Goal: Information Seeking & Learning: Learn about a topic

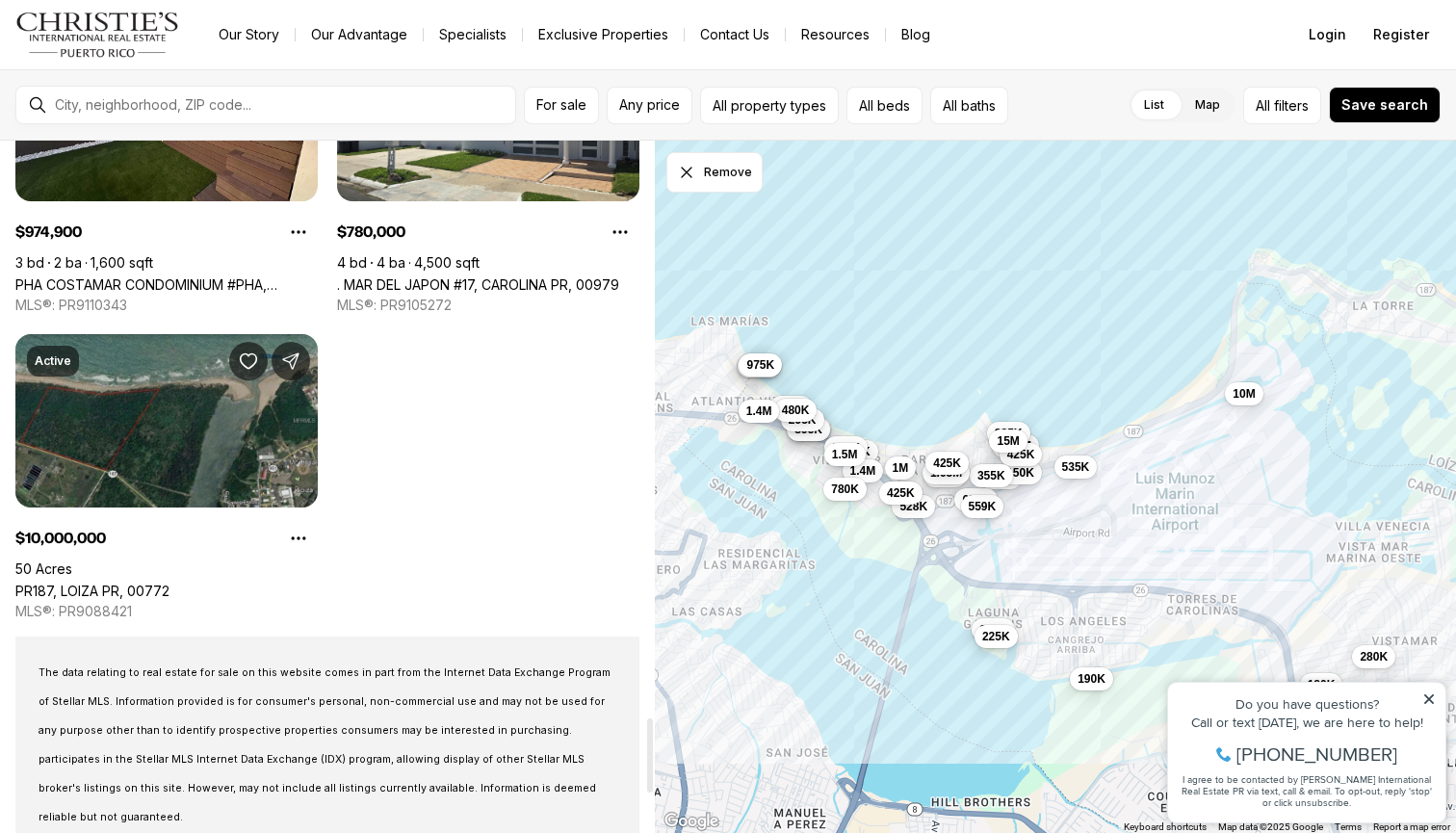
scroll to position [5399, 0]
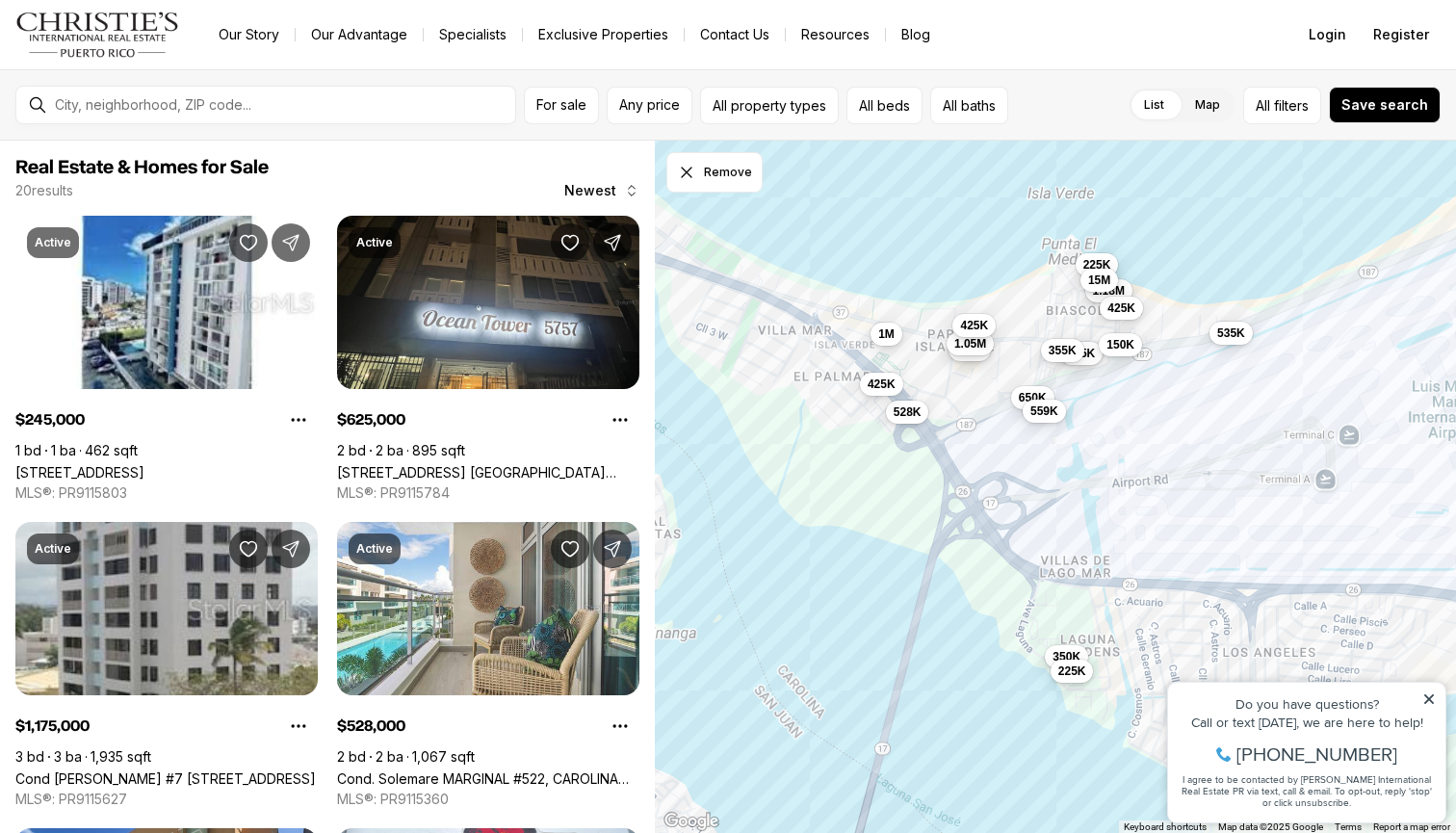
drag, startPoint x: 917, startPoint y: 533, endPoint x: 1097, endPoint y: 509, distance: 181.6
click at [1097, 509] on div "245K 150K 350K 225K 625K 1.18M 528K 225K 535K 650K 190K 425K 1M 559K 15M 425K 3…" at bounding box center [1054, 487] width 801 height 693
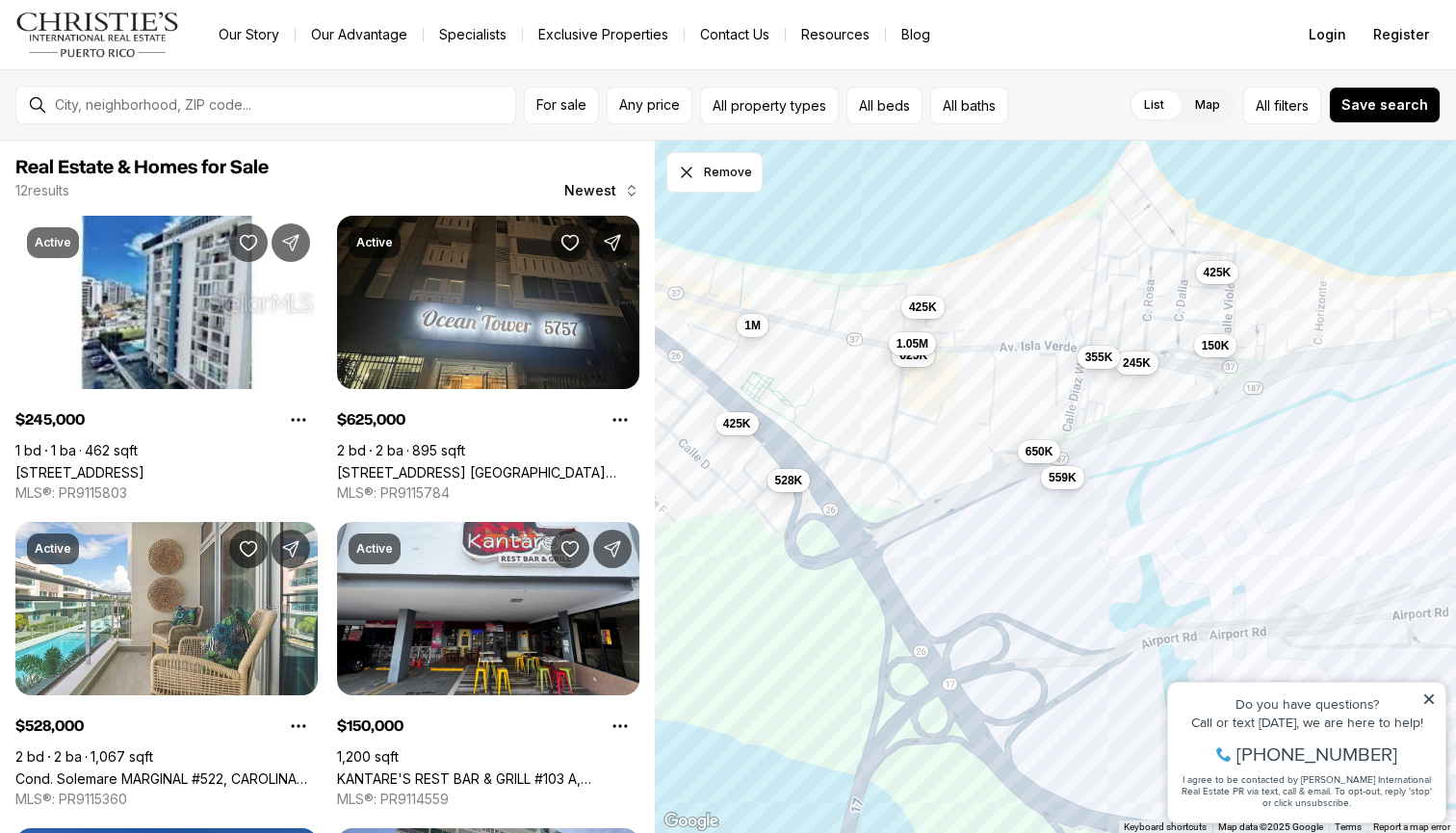
drag, startPoint x: 1052, startPoint y: 338, endPoint x: 941, endPoint y: 493, distance: 190.6
click at [941, 493] on div "245K 150K 625K 528K 650K 425K 1M 559K 425K 355K 1.05M 425K" at bounding box center [1054, 487] width 801 height 693
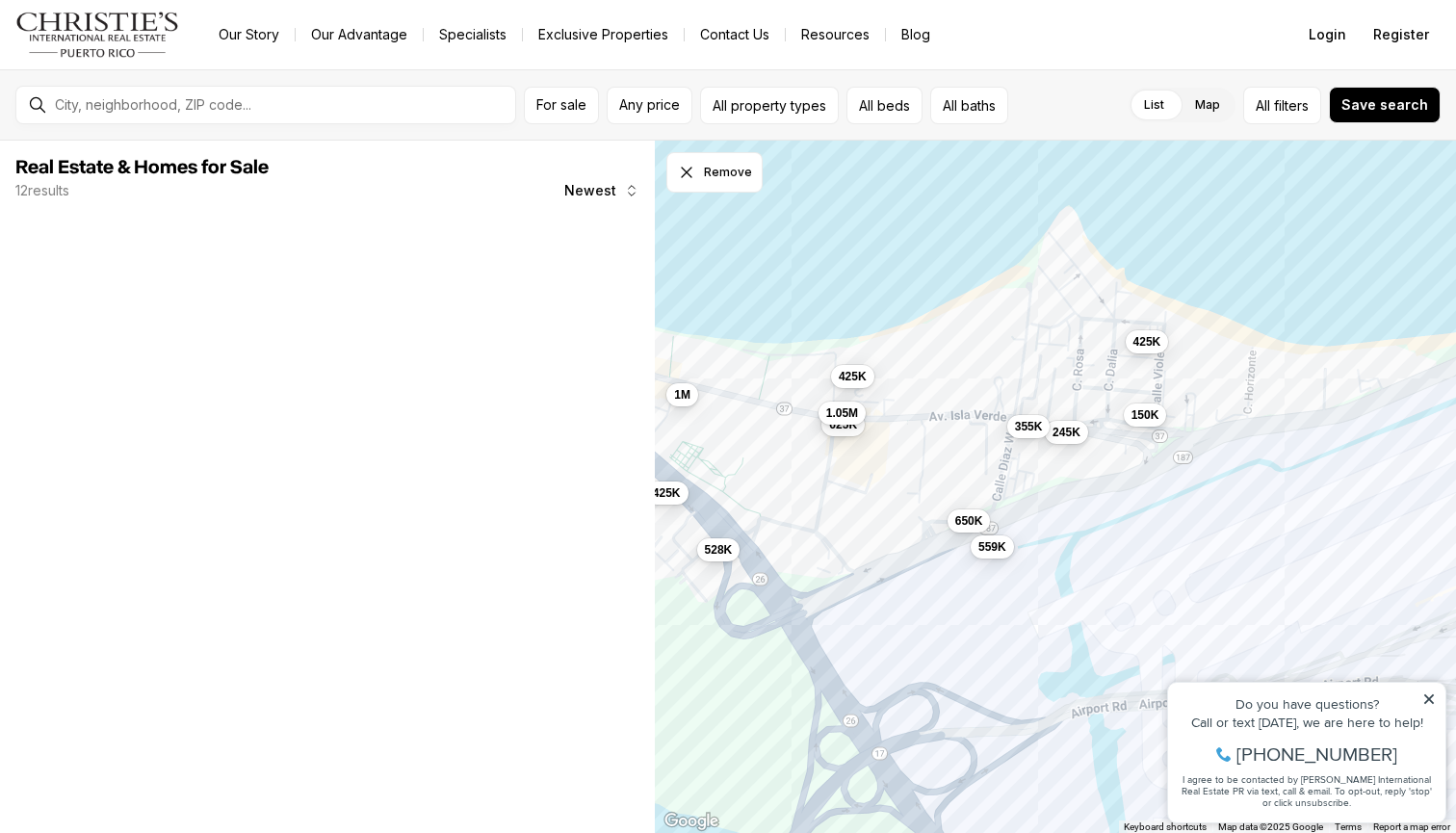
drag, startPoint x: 1108, startPoint y: 437, endPoint x: 1067, endPoint y: 479, distance: 58.7
click at [1067, 479] on div "245K 150K 625K 528K 650K 425K 1M 559K 425K 355K 1.05M 425K" at bounding box center [1054, 487] width 801 height 693
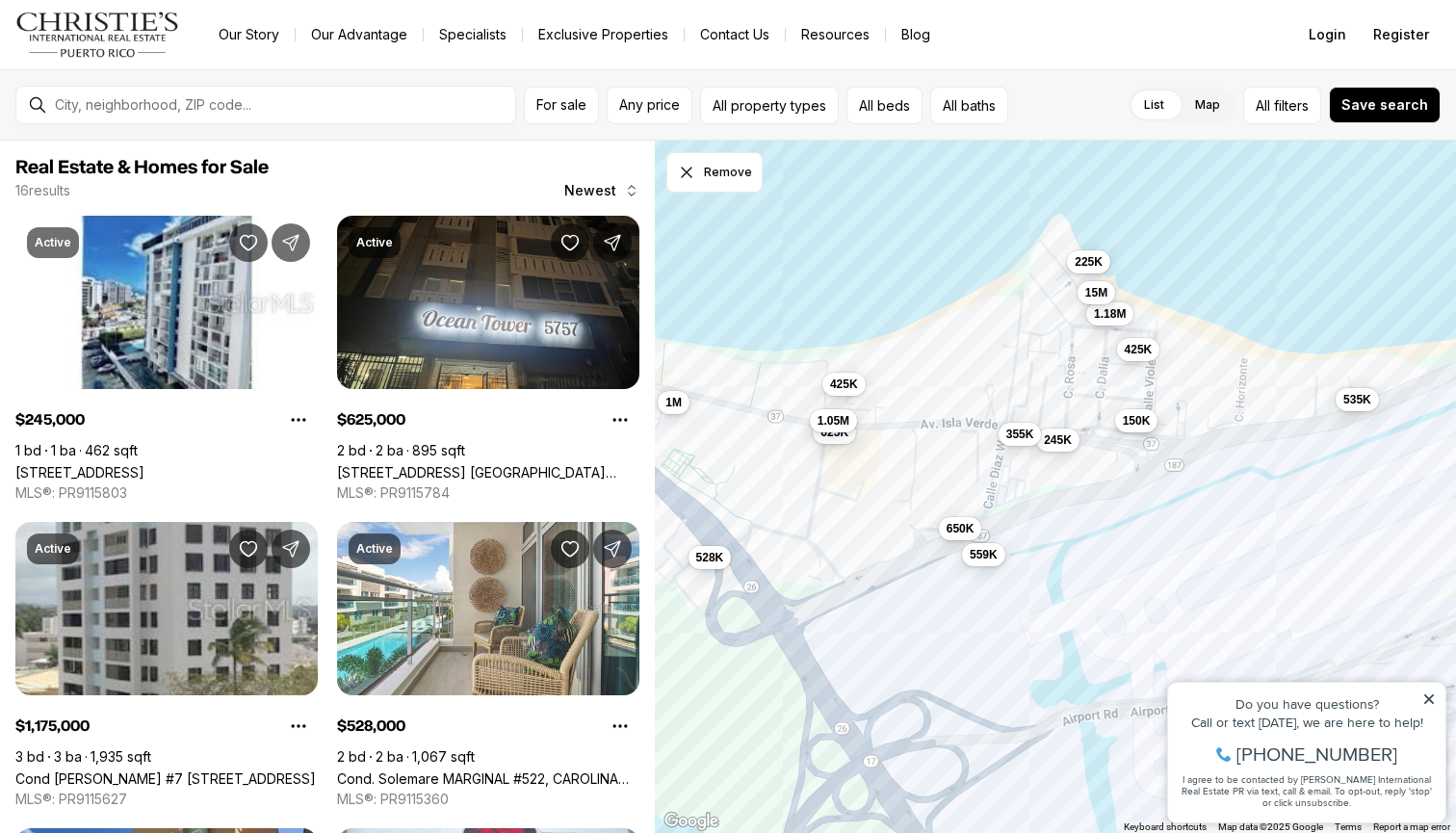
click at [1129, 425] on span "150K" at bounding box center [1137, 420] width 28 height 15
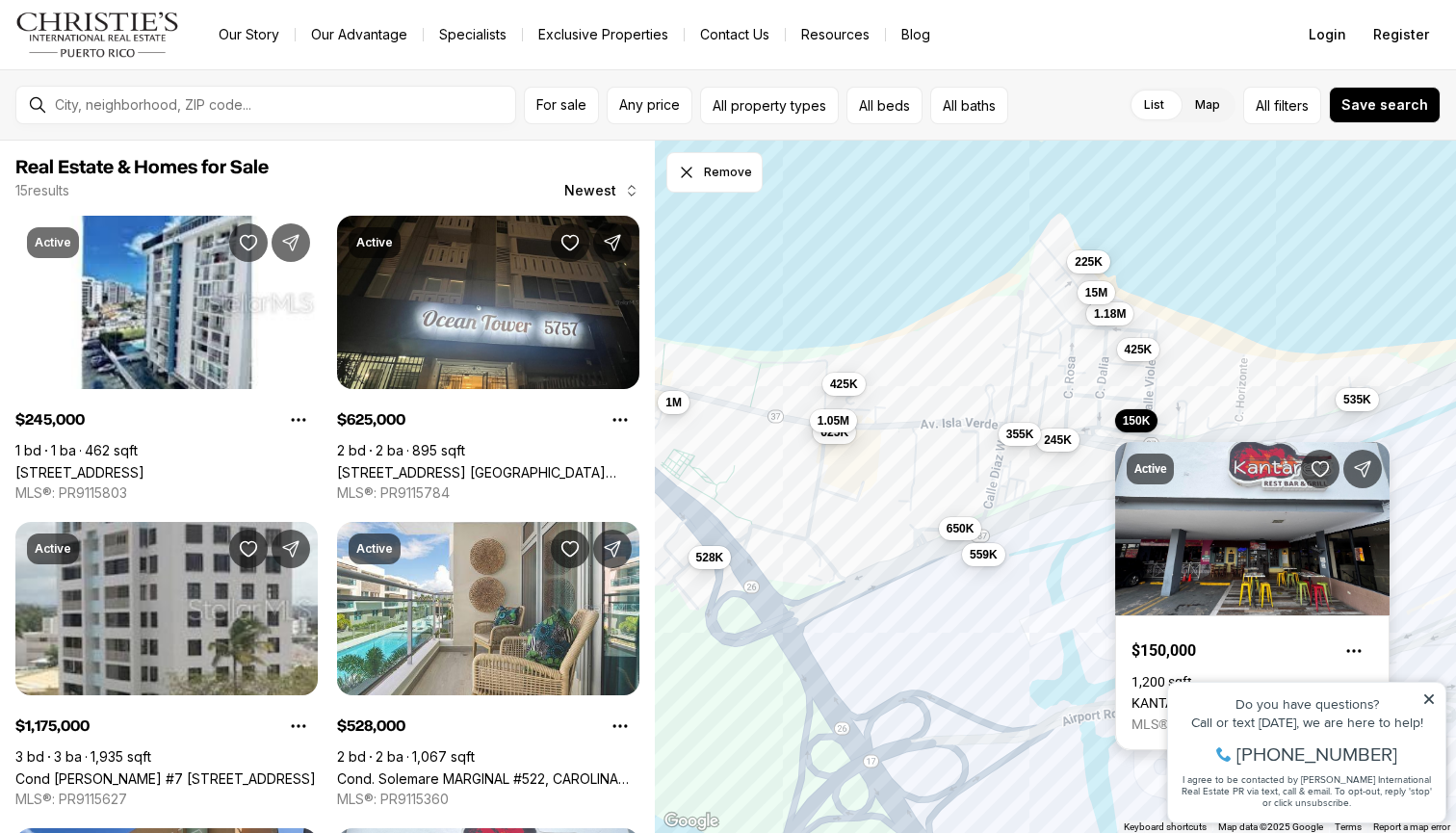
drag, startPoint x: 1252, startPoint y: 479, endPoint x: 1234, endPoint y: 483, distance: 18.4
click at [1234, 695] on link "KANTARE'S REST BAR & GRILL #103 A, CAROLINA PR, 00979" at bounding box center [1252, 702] width 241 height 15
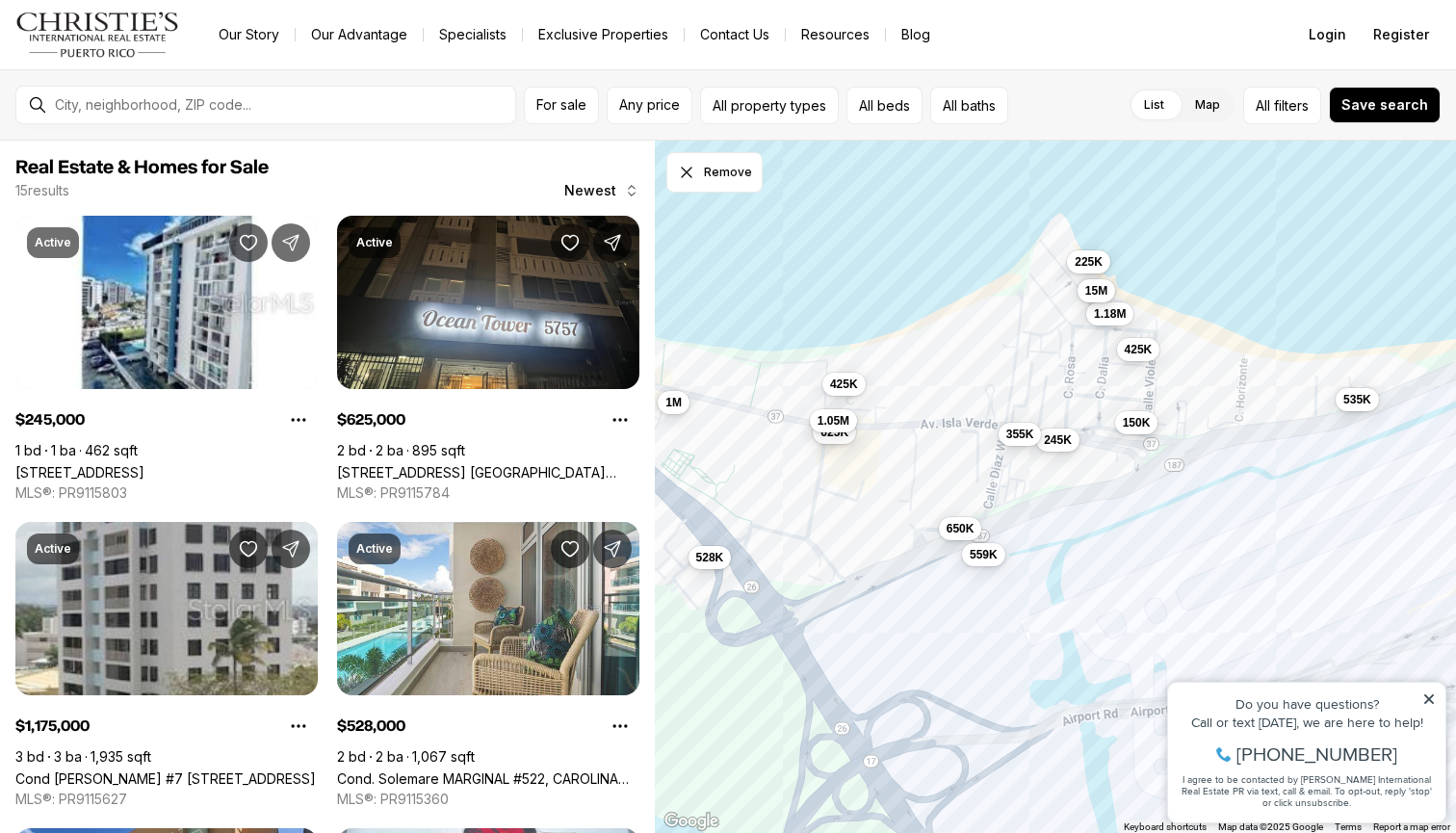
click at [1091, 290] on span "15M" at bounding box center [1096, 290] width 22 height 15
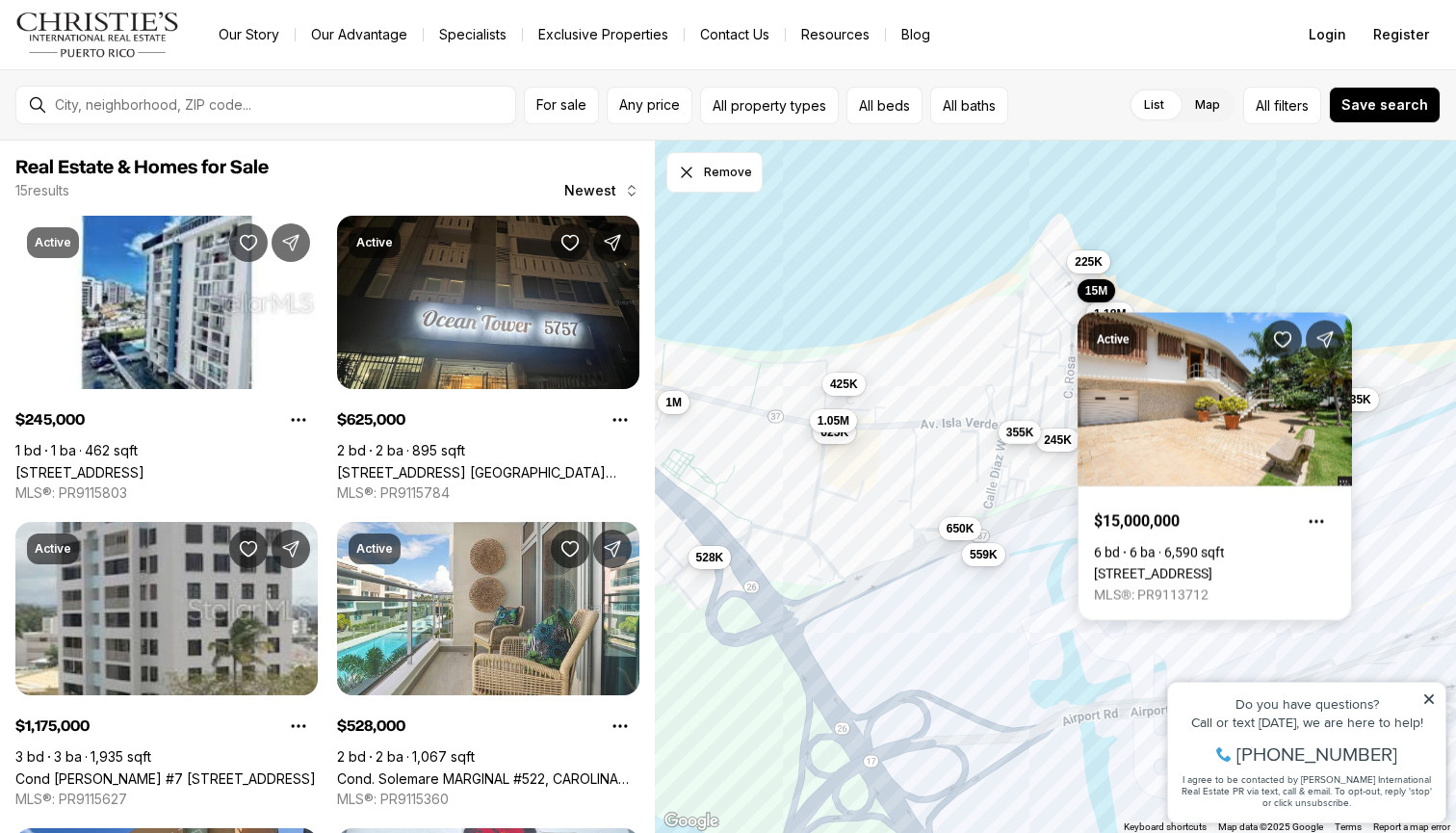
click at [1015, 441] on button "355K" at bounding box center [1019, 432] width 43 height 23
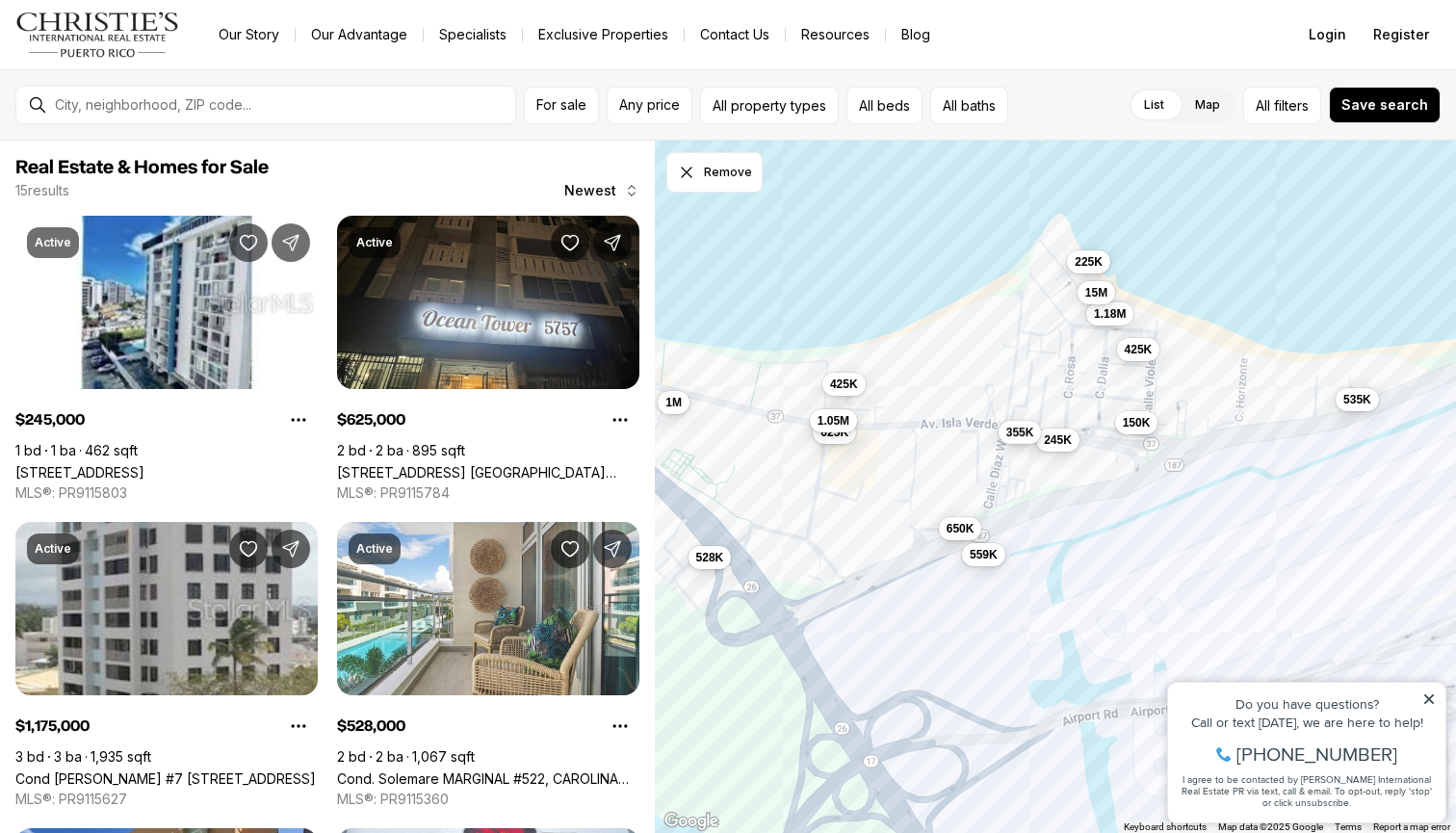
click at [1016, 432] on span "355K" at bounding box center [1020, 432] width 28 height 15
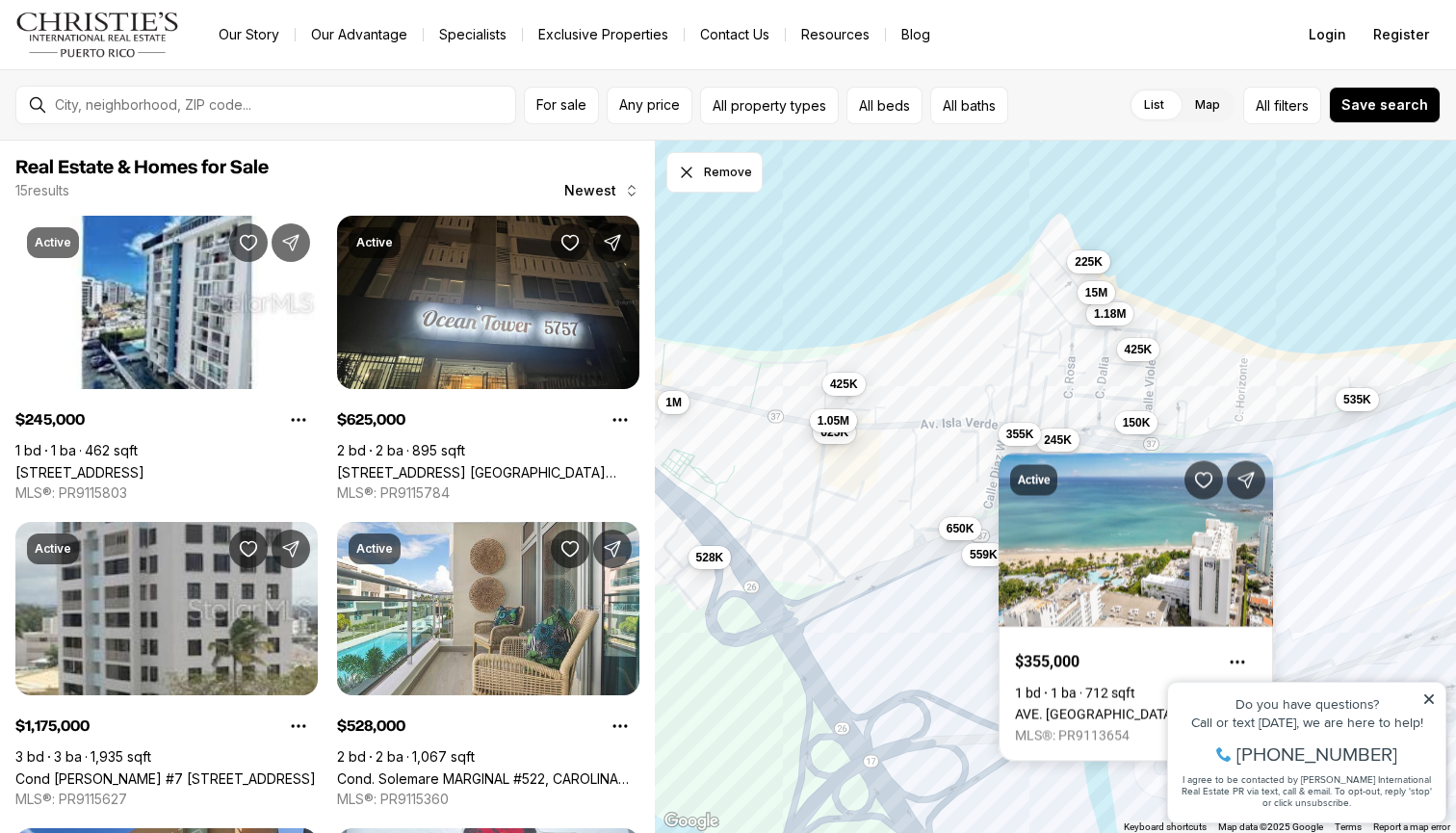
click at [1061, 439] on div "Active $355,000 1 bd 1 ba 712 sqft AVE. ISLA VERDE APT 179, COND.ESJ TOWERS #AP…" at bounding box center [1135, 597] width 274 height 331
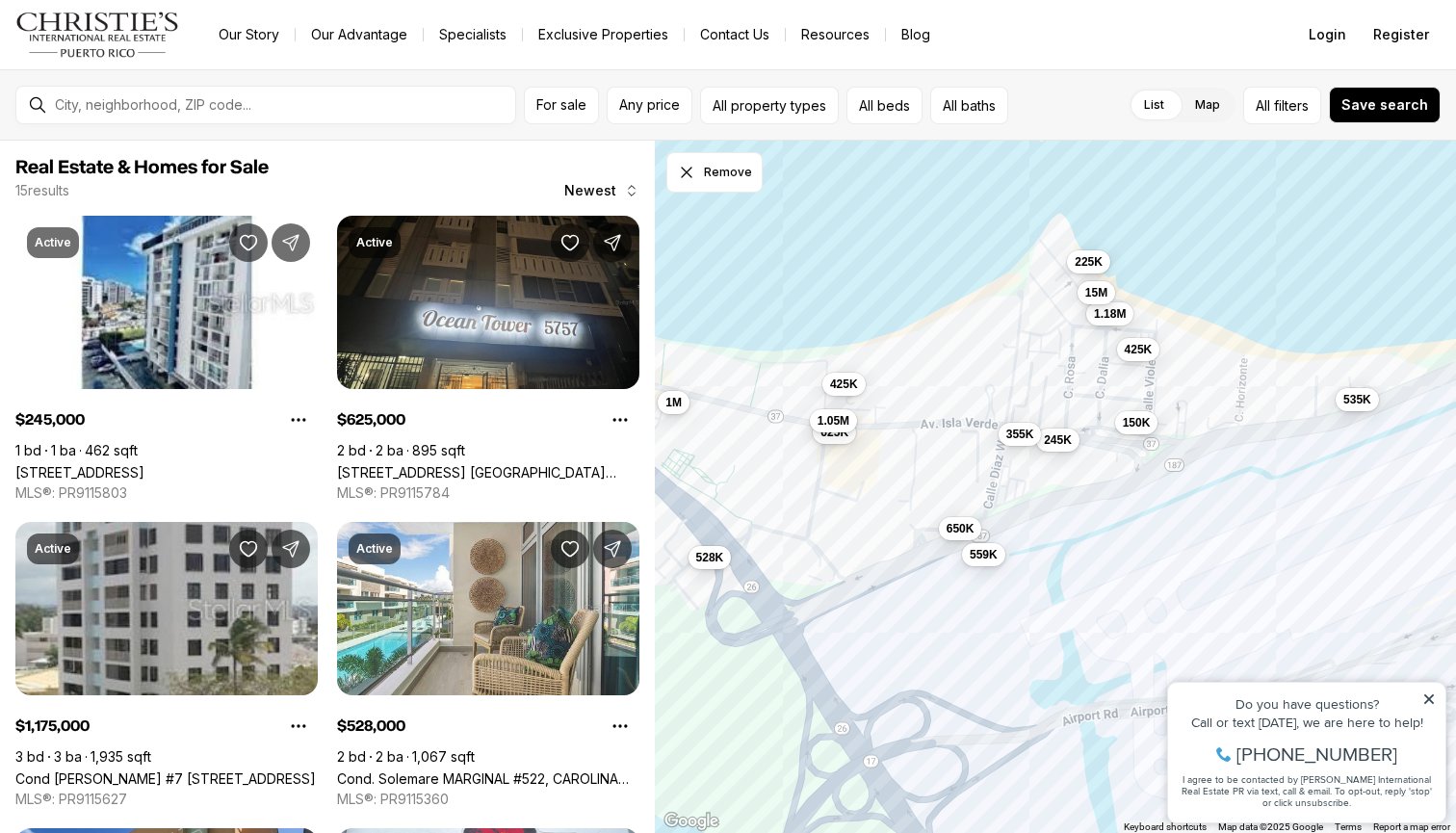
click at [1061, 439] on span "245K" at bounding box center [1058, 439] width 28 height 15
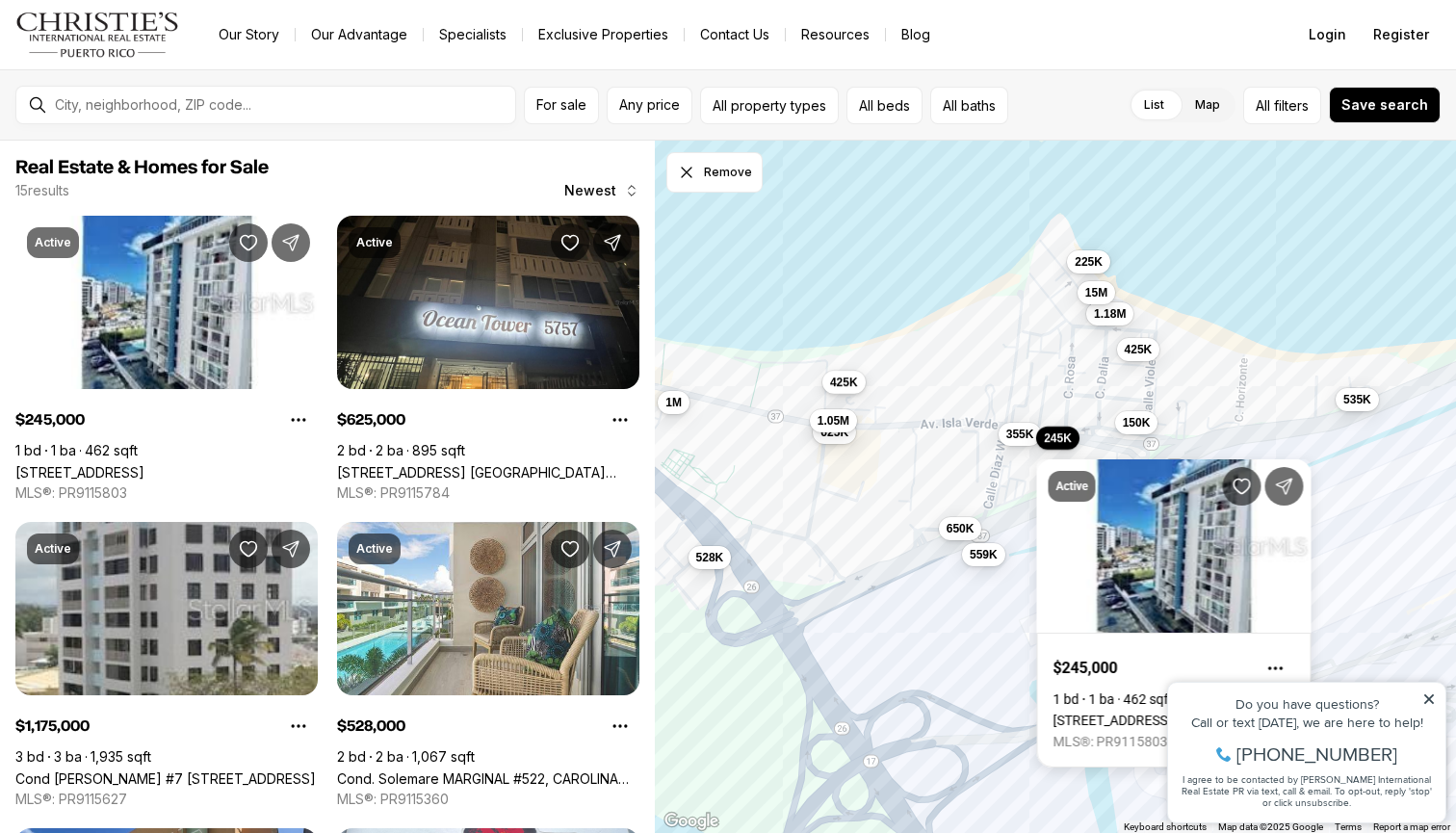
click at [846, 382] on span "425K" at bounding box center [844, 382] width 28 height 15
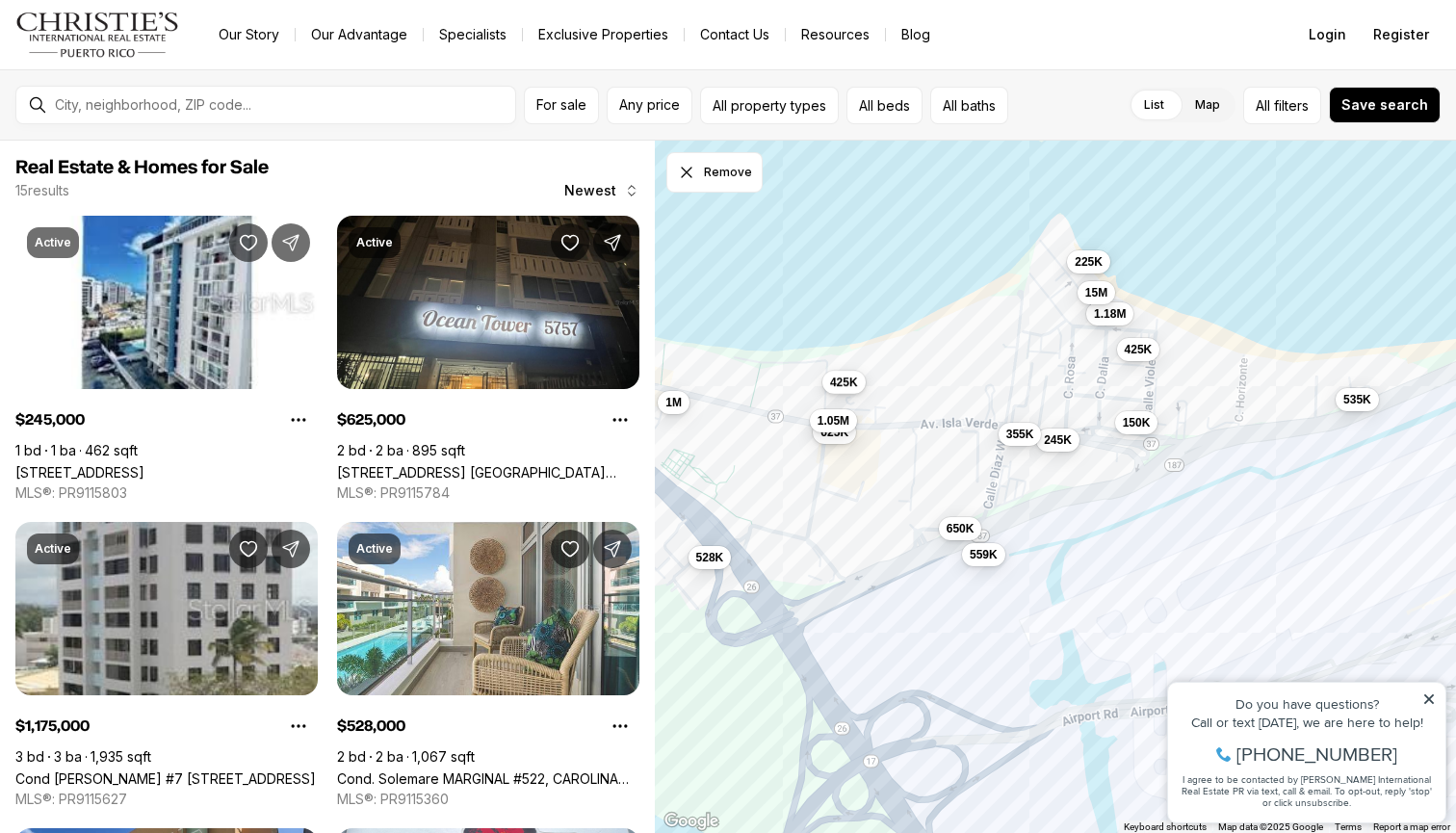
click at [846, 382] on span "425K" at bounding box center [844, 382] width 28 height 15
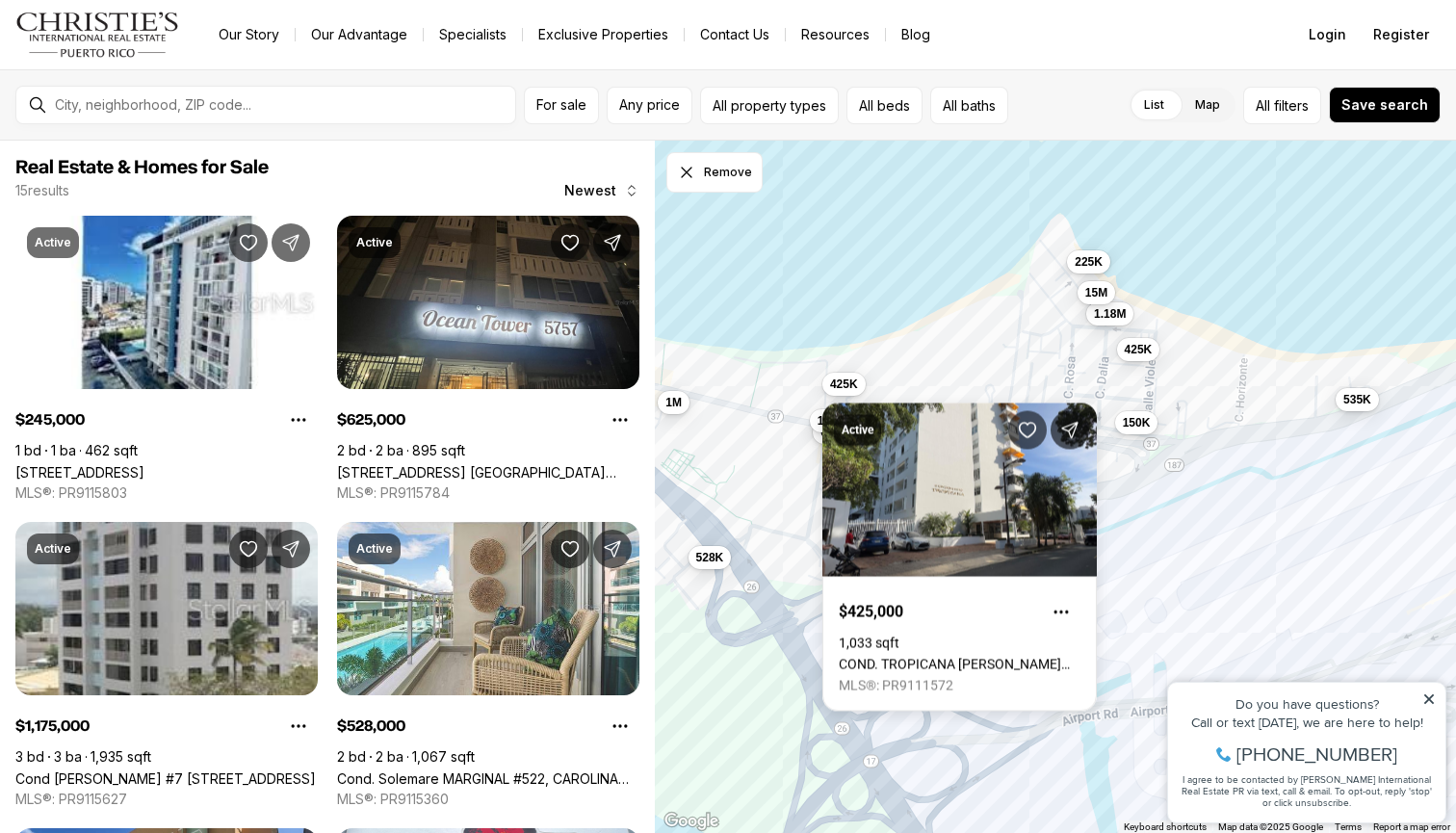
click at [834, 299] on div "245K 625K 1.18M 528K 225K 150K 535K 650K 425K 1M 559K 15M 355K 1.05M 425K" at bounding box center [1054, 487] width 801 height 693
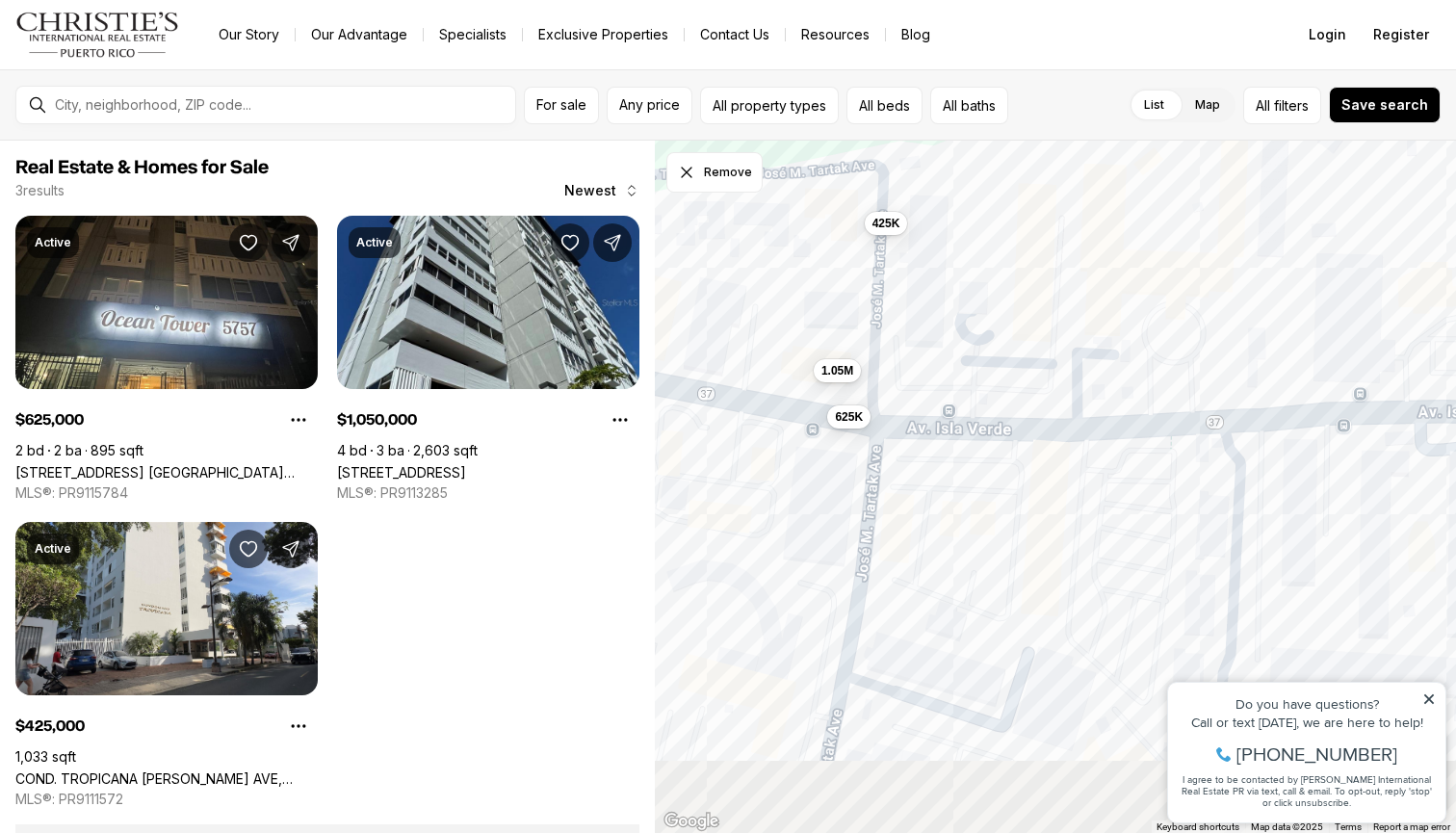
drag, startPoint x: 763, startPoint y: 423, endPoint x: 803, endPoint y: 333, distance: 98.5
click at [803, 333] on div "625K 1.05M 425K" at bounding box center [1054, 487] width 801 height 693
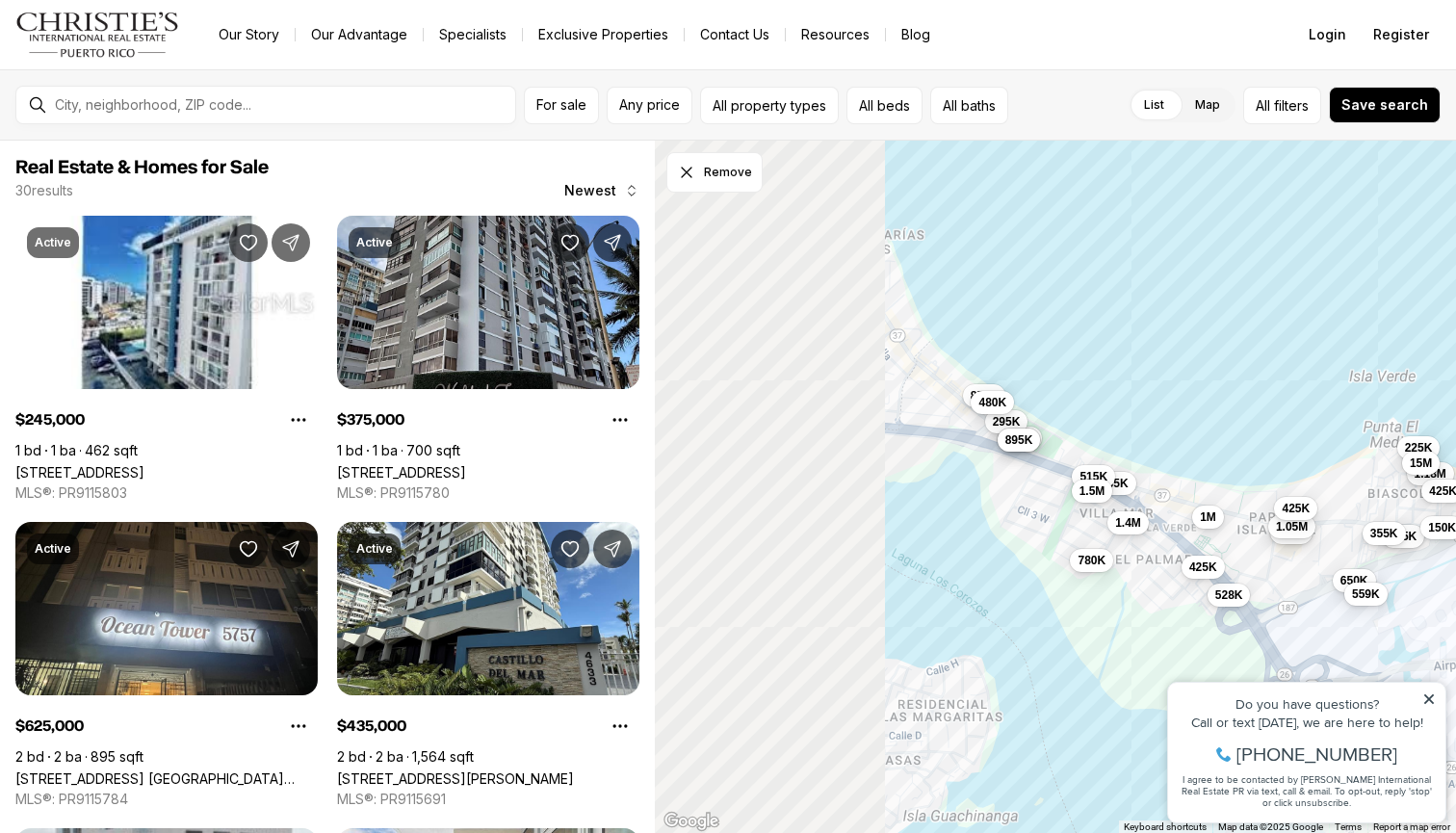
drag, startPoint x: 911, startPoint y: 412, endPoint x: 1176, endPoint y: 553, distance: 300.2
click at [1176, 553] on div "625K 1.05M 425K 650K 245K 1.18M 150K 425K 559K 355K 375K 435K 528K 515K 850K 22…" at bounding box center [1054, 487] width 801 height 693
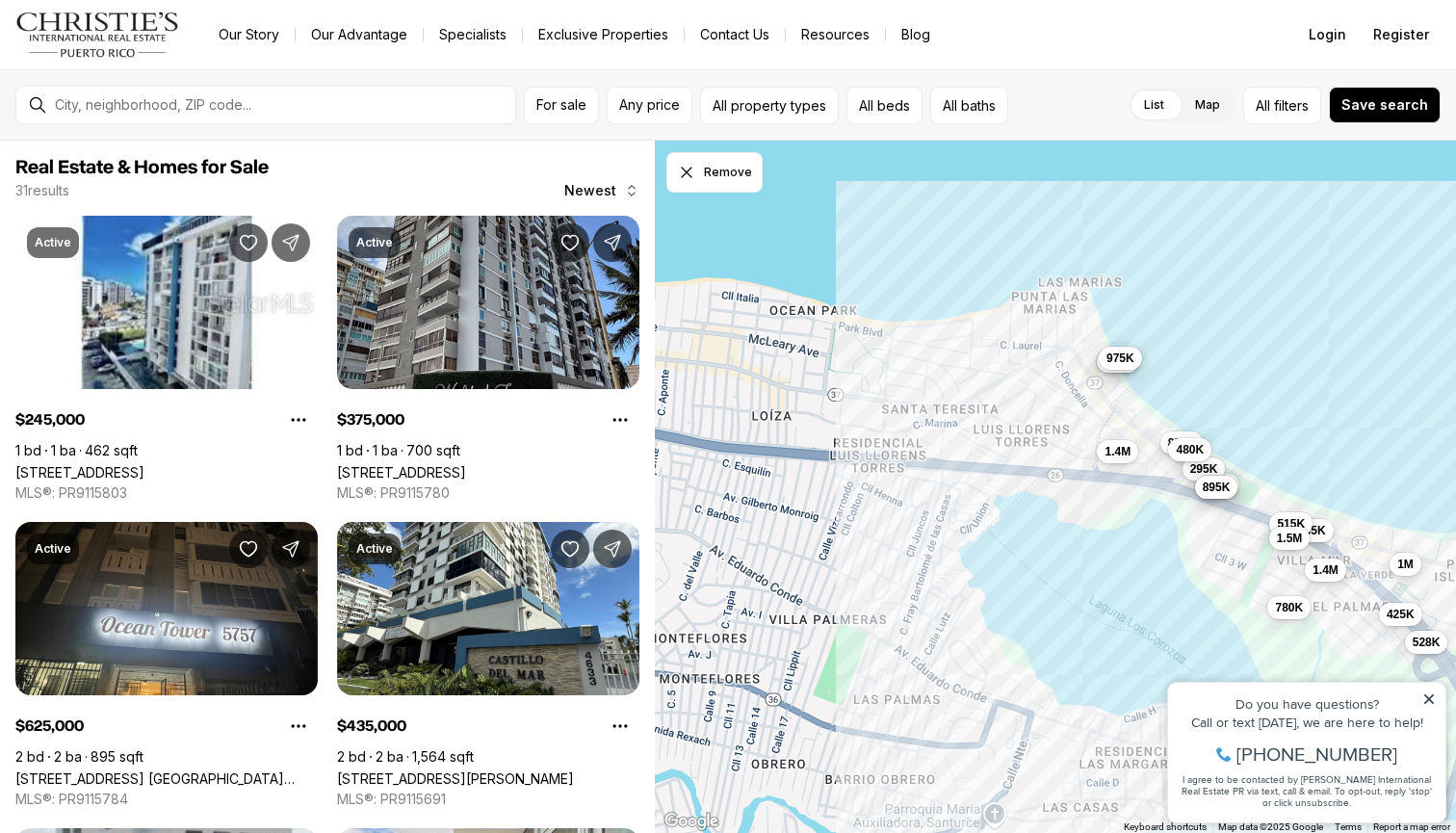
drag, startPoint x: 913, startPoint y: 372, endPoint x: 1115, endPoint y: 420, distance: 207.6
click at [1115, 420] on div "625K 1.05M 425K 650K 245K 1.18M 150K 425K 559K 355K 375K 435K 528K 515K 850K 22…" at bounding box center [1054, 487] width 801 height 693
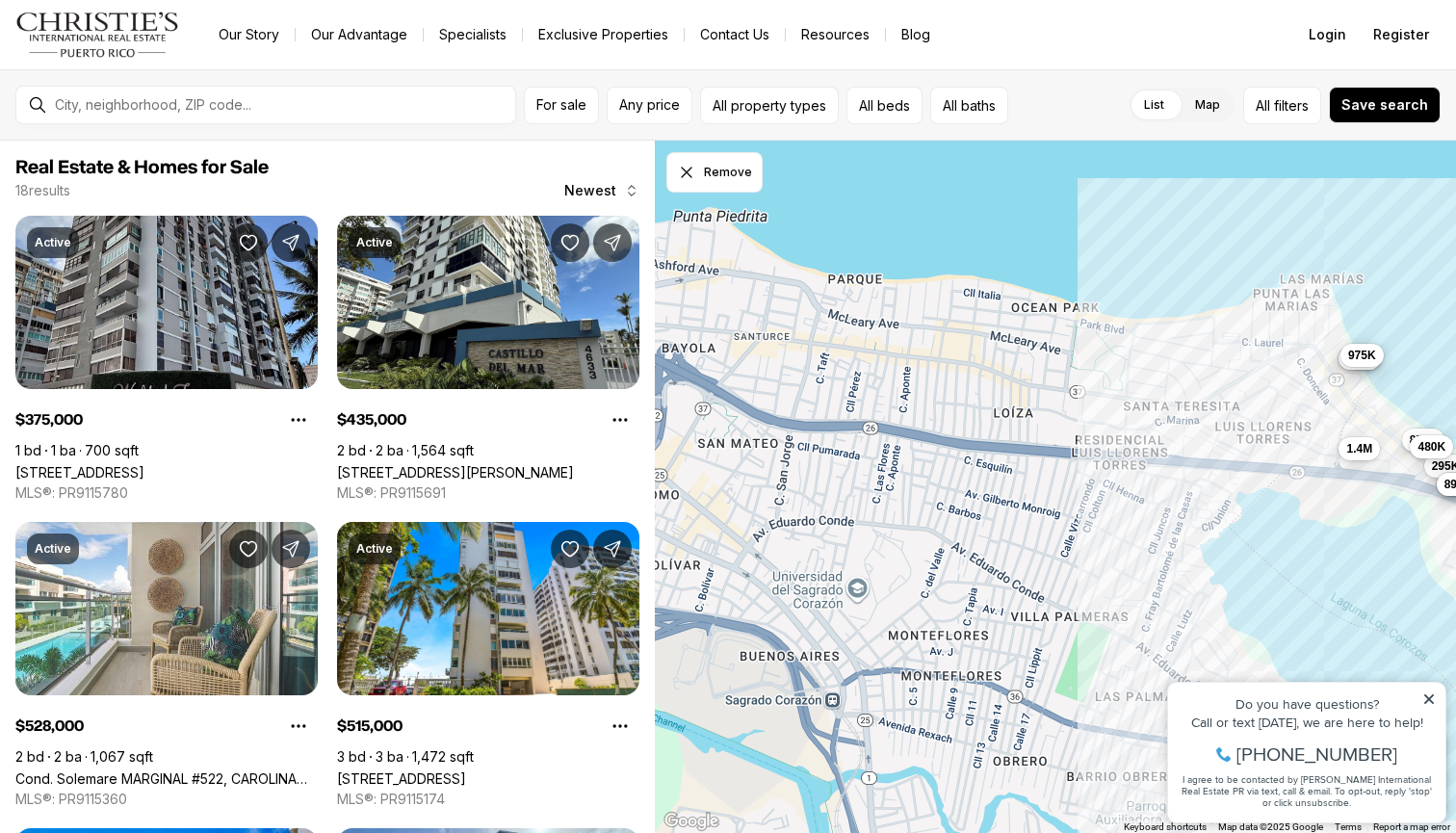
drag, startPoint x: 910, startPoint y: 390, endPoint x: 1155, endPoint y: 387, distance: 245.0
click at [1155, 387] on div "375K 435K 528K 515K 850K 295K 1.4M 1M 480K 425K 420K 895K 1.5M 780K 325K 325K 1…" at bounding box center [1054, 487] width 801 height 693
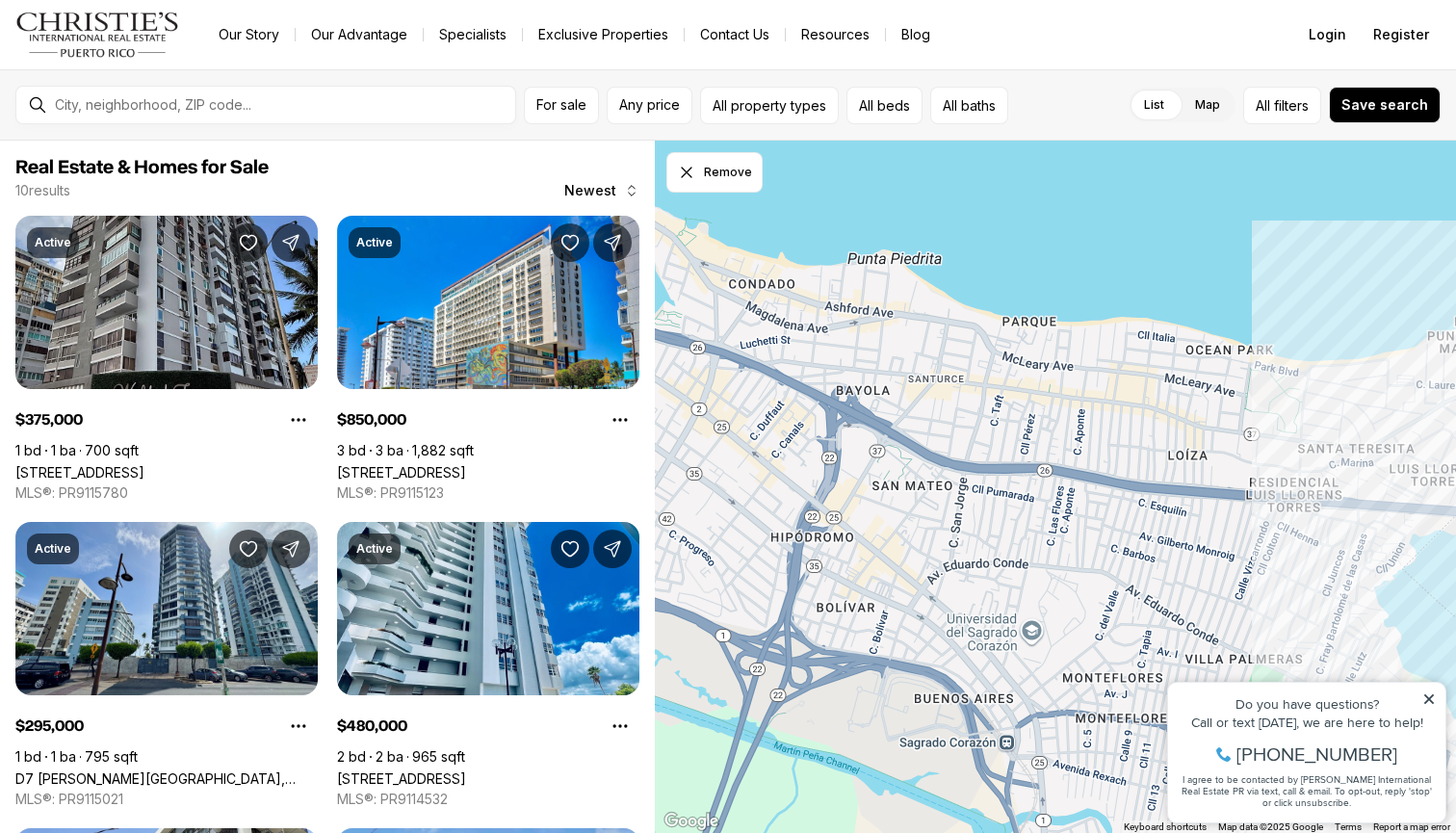
drag, startPoint x: 932, startPoint y: 362, endPoint x: 1119, endPoint y: 401, distance: 191.0
click at [1122, 406] on div "375K 850K 295K 480K 420K 895K 325K 325K 1.4M 975K" at bounding box center [1054, 487] width 801 height 693
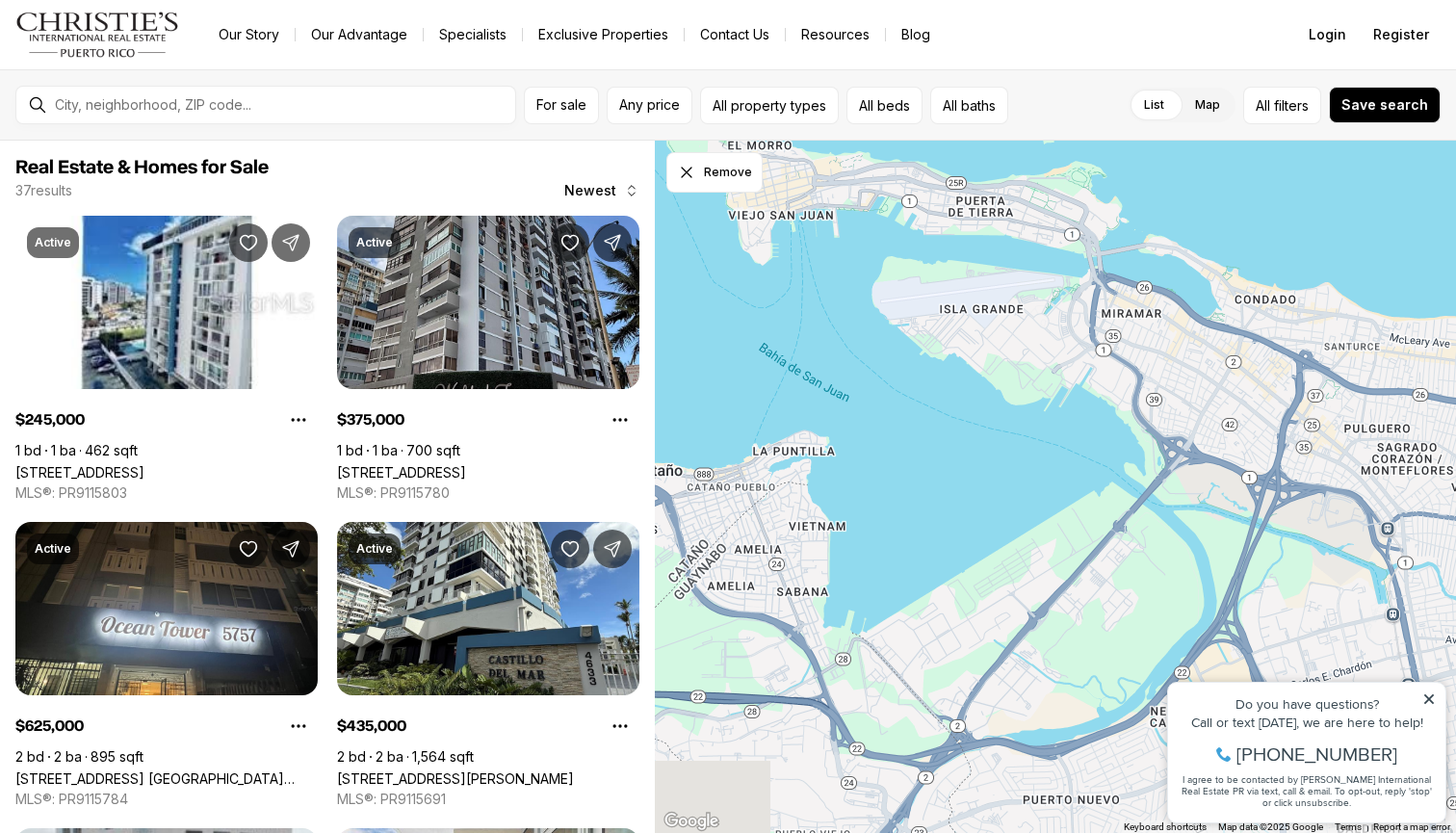
drag, startPoint x: 1001, startPoint y: 477, endPoint x: 975, endPoint y: 330, distance: 149.3
click at [975, 330] on div at bounding box center [1054, 487] width 801 height 693
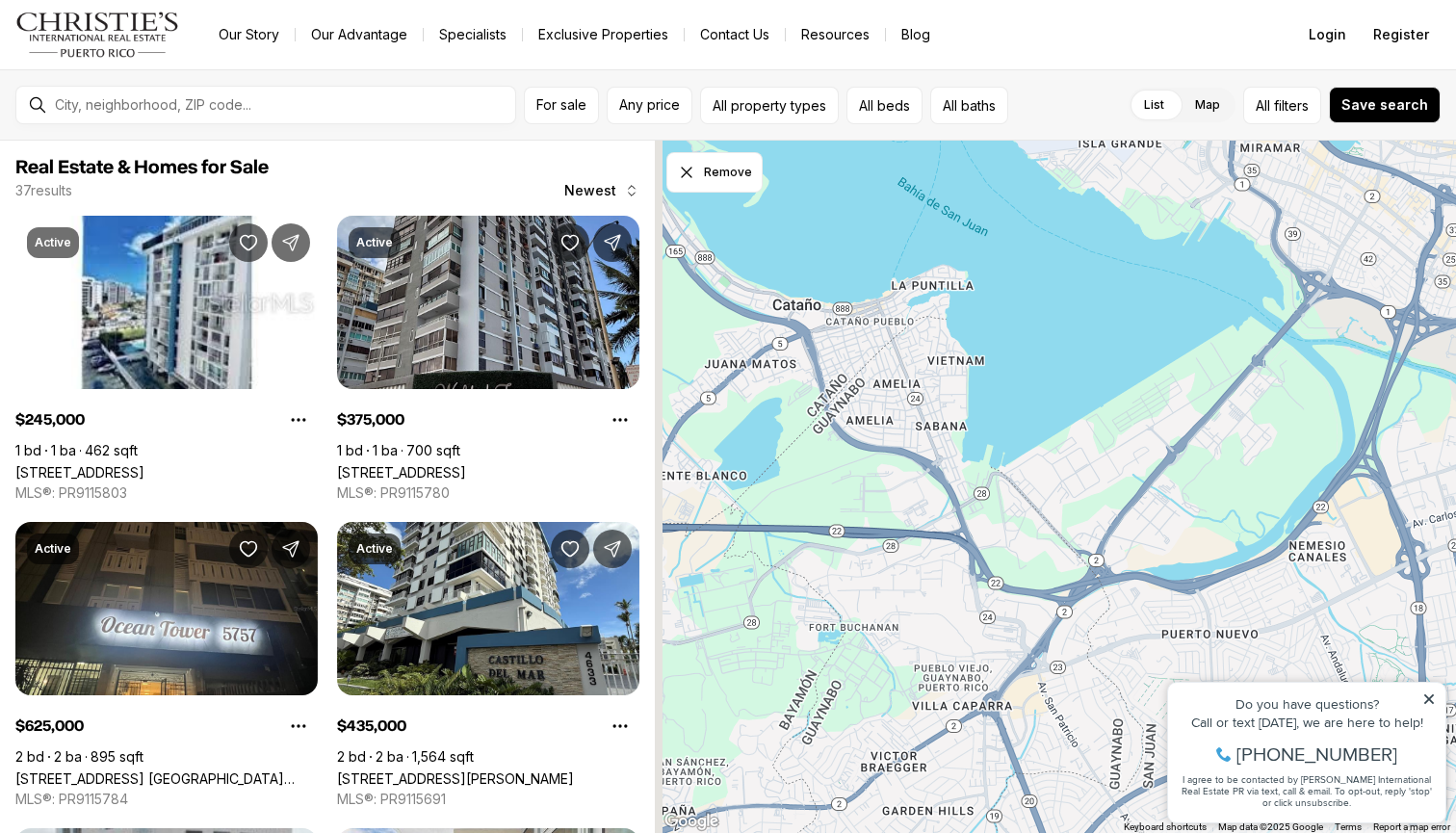
drag, startPoint x: 953, startPoint y: 546, endPoint x: 1106, endPoint y: 404, distance: 208.7
click at [1108, 404] on div at bounding box center [1054, 487] width 801 height 693
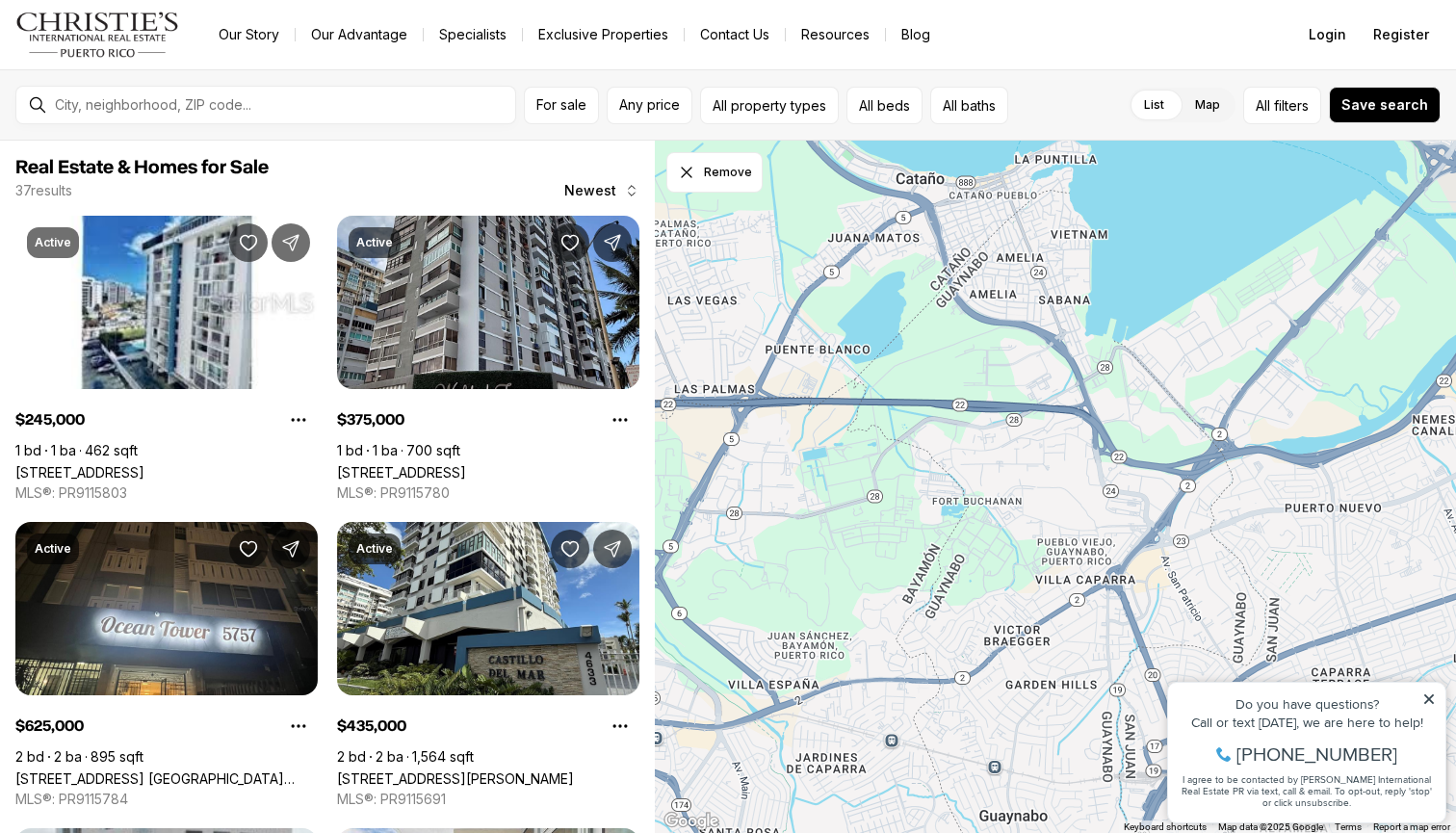
drag, startPoint x: 838, startPoint y: 508, endPoint x: 936, endPoint y: 364, distance: 174.2
click at [936, 365] on div at bounding box center [1054, 487] width 801 height 693
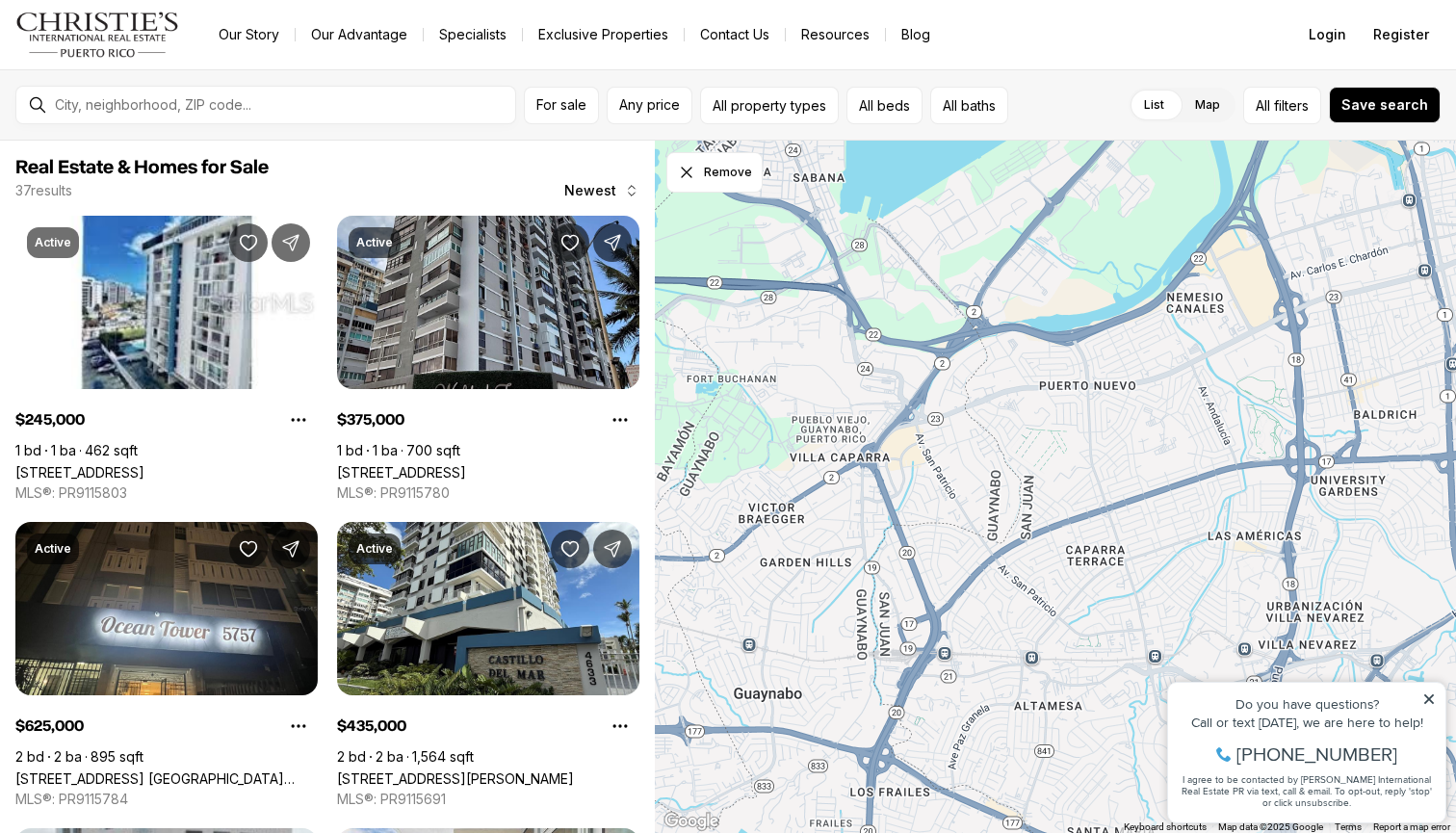
drag, startPoint x: 1203, startPoint y: 509, endPoint x: 978, endPoint y: 411, distance: 245.4
click at [978, 411] on div at bounding box center [1054, 487] width 801 height 693
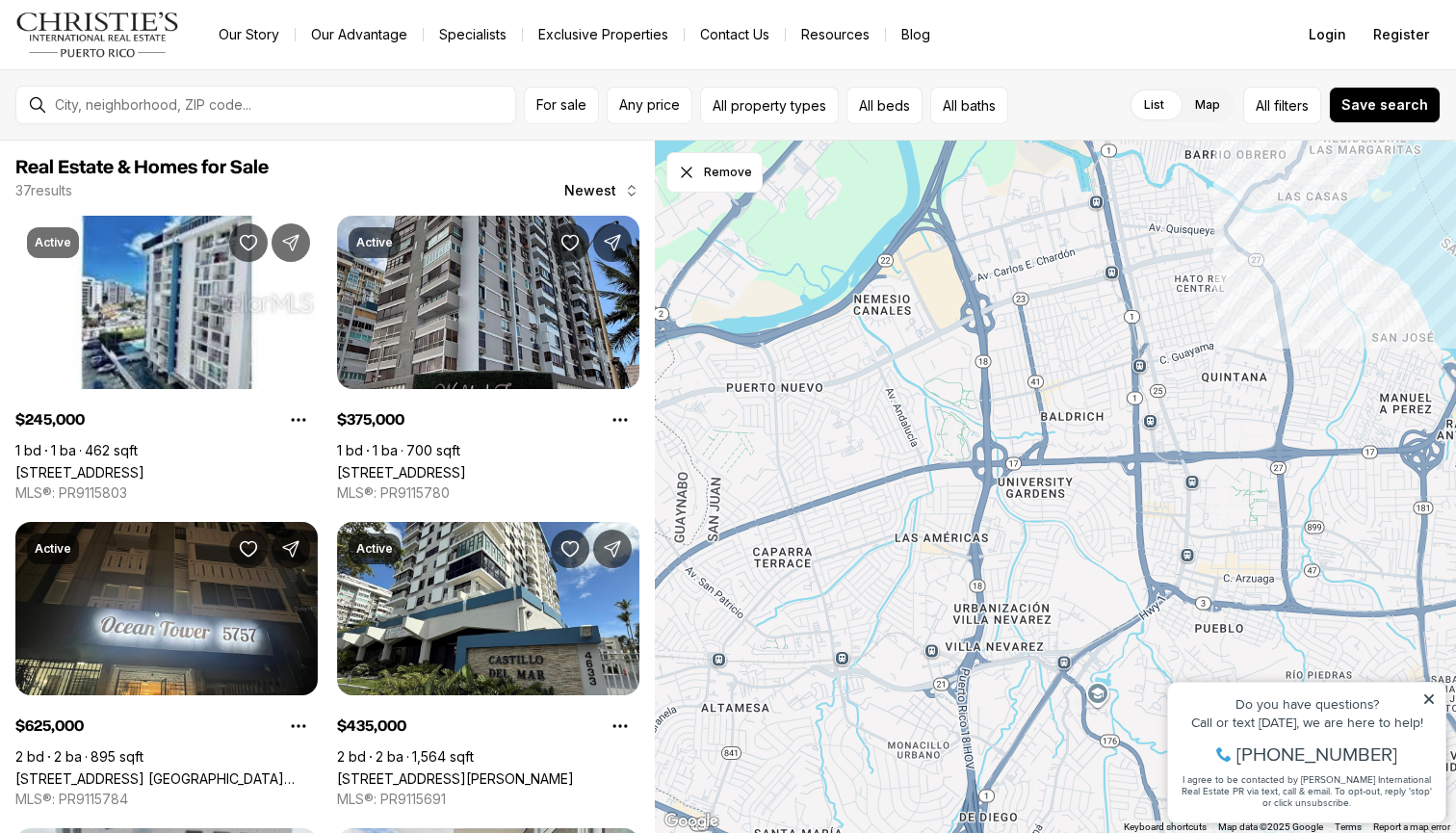
drag, startPoint x: 1315, startPoint y: 385, endPoint x: 1001, endPoint y: 390, distance: 314.0
click at [1001, 390] on div at bounding box center [1054, 487] width 801 height 693
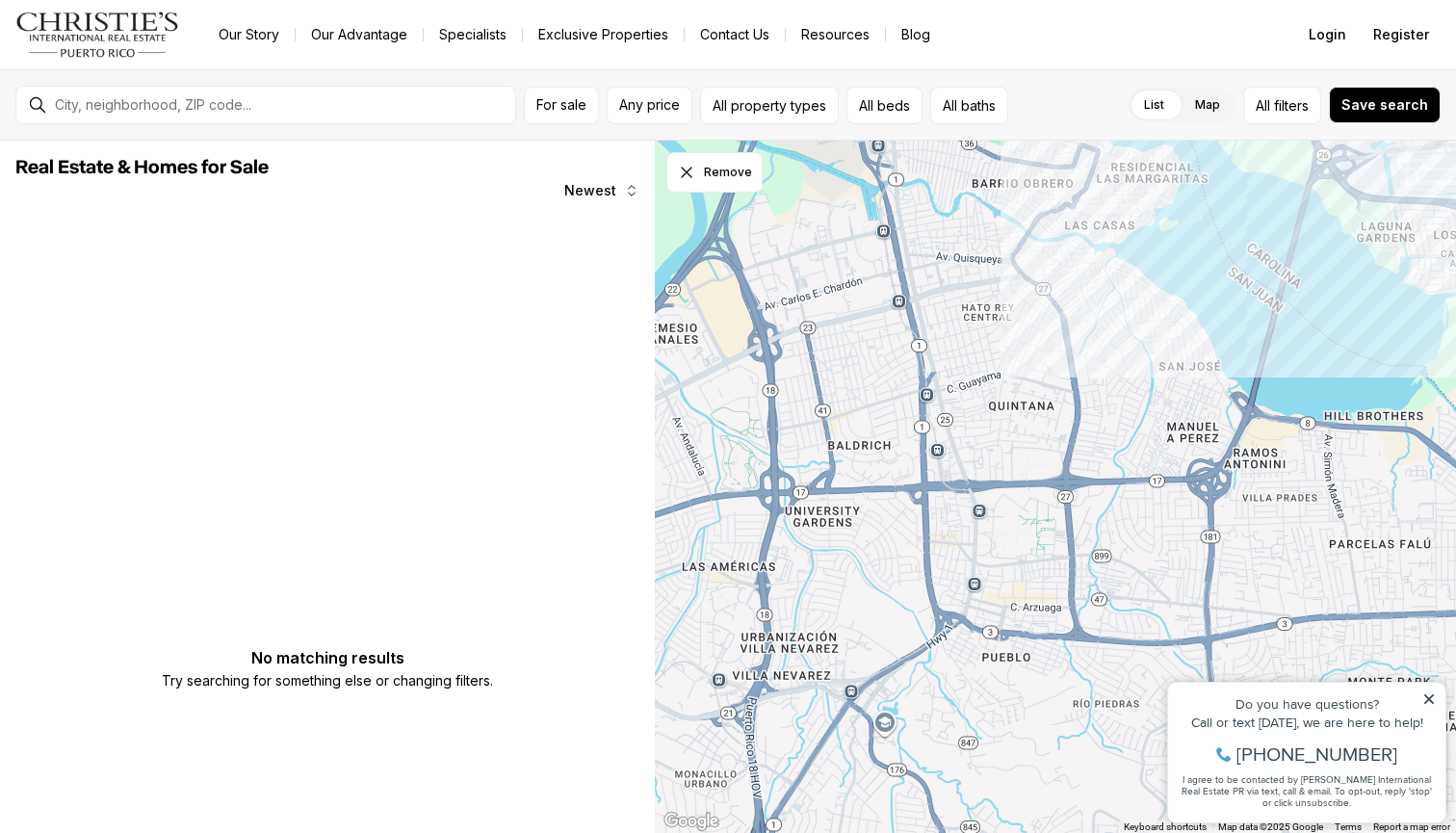
drag, startPoint x: 1265, startPoint y: 377, endPoint x: 1051, endPoint y: 408, distance: 216.2
click at [1051, 408] on div at bounding box center [1054, 487] width 801 height 693
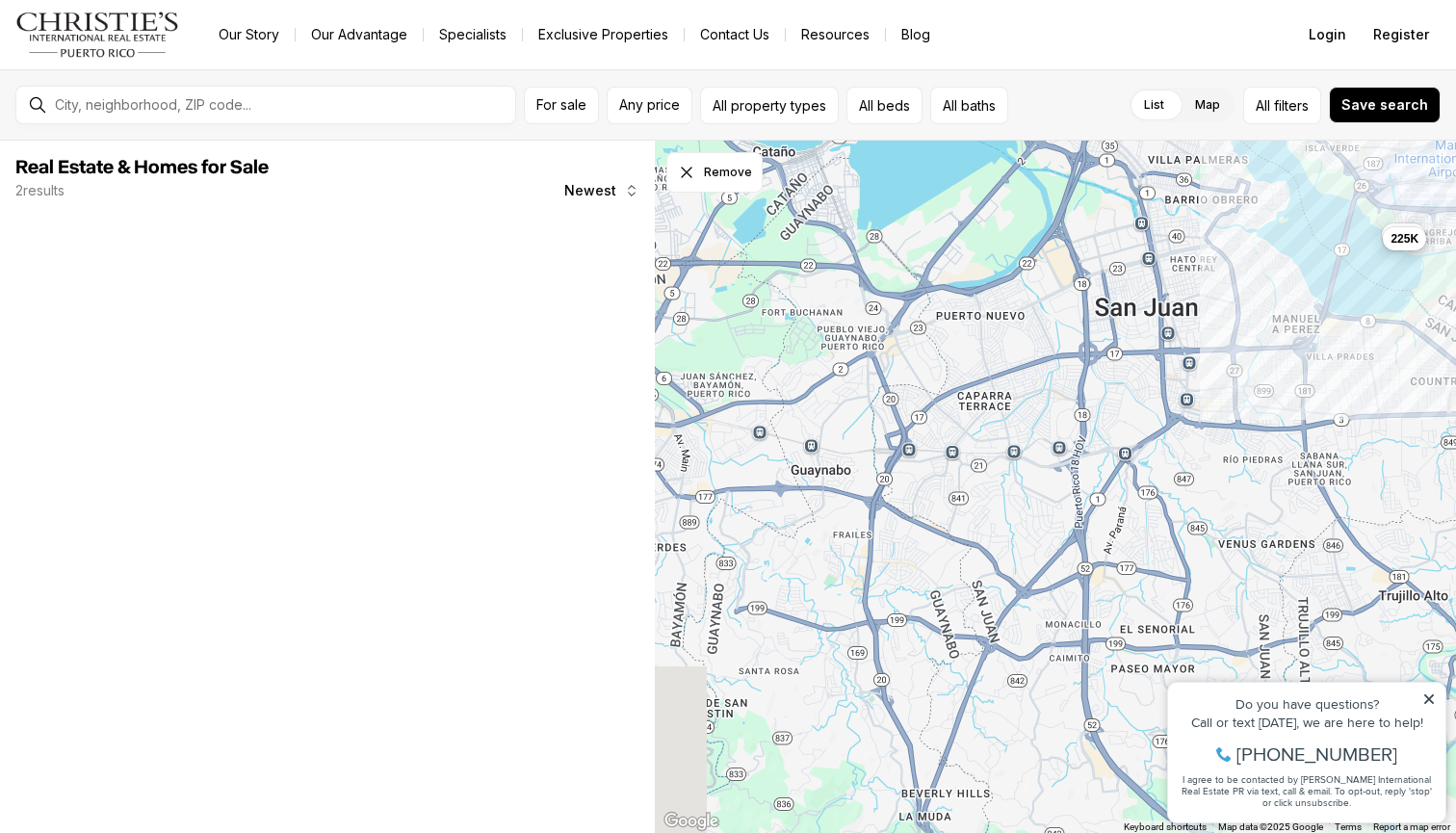
drag, startPoint x: 852, startPoint y: 572, endPoint x: 1071, endPoint y: 460, distance: 246.0
click at [1072, 460] on div "350K 225K" at bounding box center [1054, 487] width 801 height 693
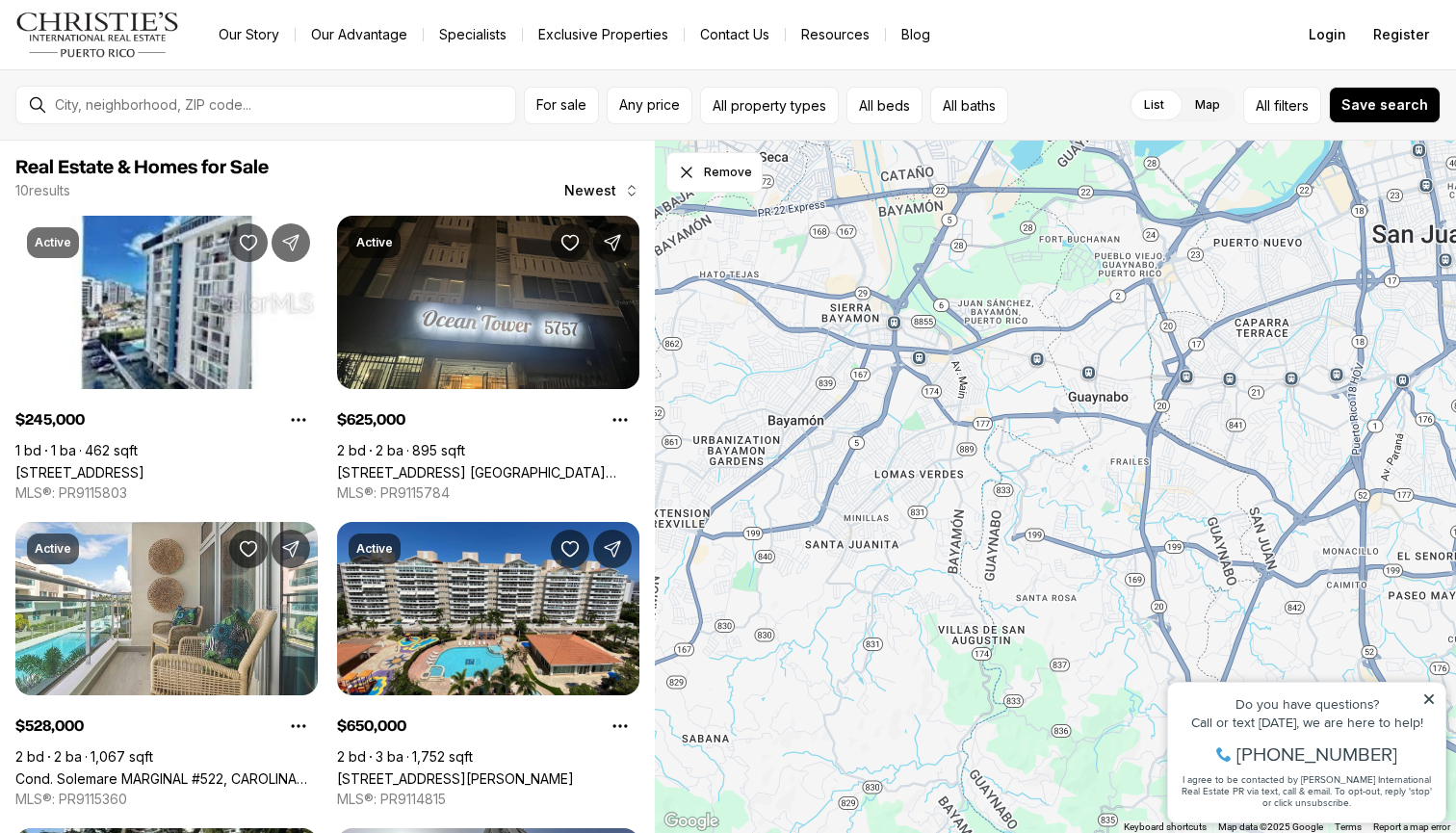
drag, startPoint x: 911, startPoint y: 544, endPoint x: 1160, endPoint y: 477, distance: 257.9
click at [1160, 477] on div "350K 225K 245K 625K 528K 650K 559K 425K 355K 780K" at bounding box center [1054, 487] width 801 height 693
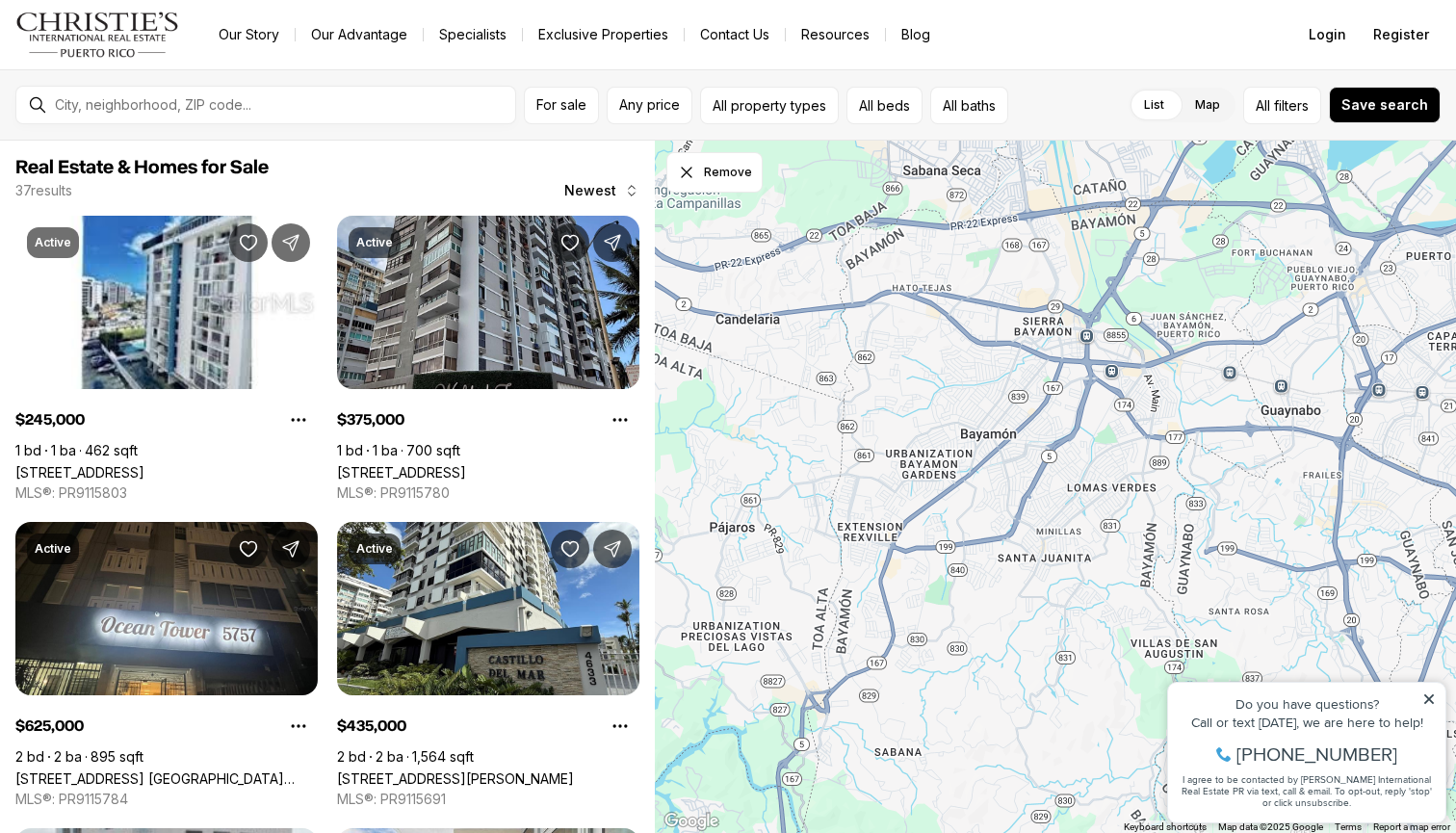
drag, startPoint x: 932, startPoint y: 438, endPoint x: 1127, endPoint y: 452, distance: 195.5
click at [1127, 452] on div at bounding box center [1054, 487] width 801 height 693
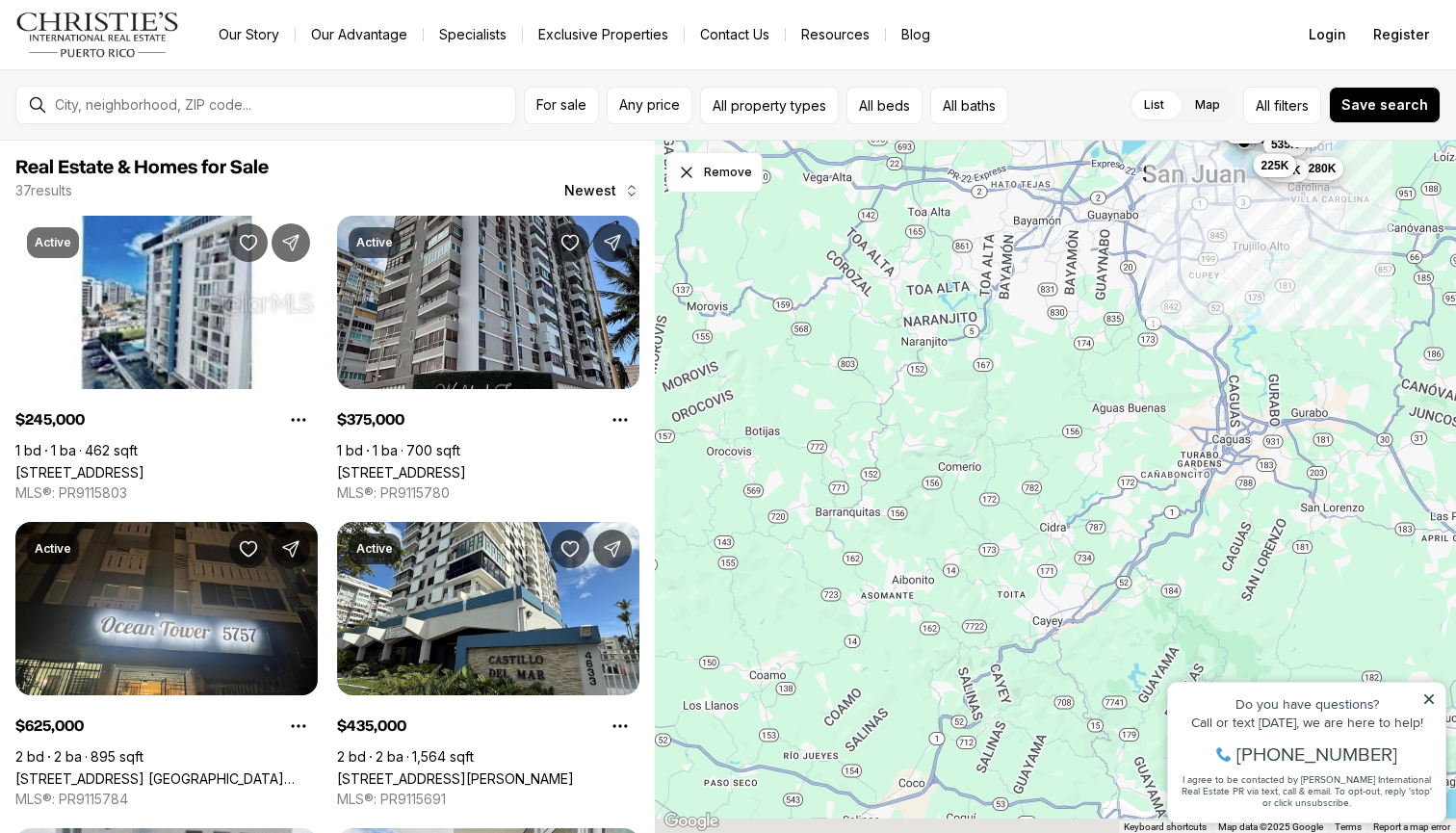
drag, startPoint x: 1011, startPoint y: 604, endPoint x: 952, endPoint y: 373, distance: 238.4
click at [952, 373] on div "325K 325K 975K 180K 280K 535K 190K 350K 225K 10M" at bounding box center [1054, 487] width 801 height 693
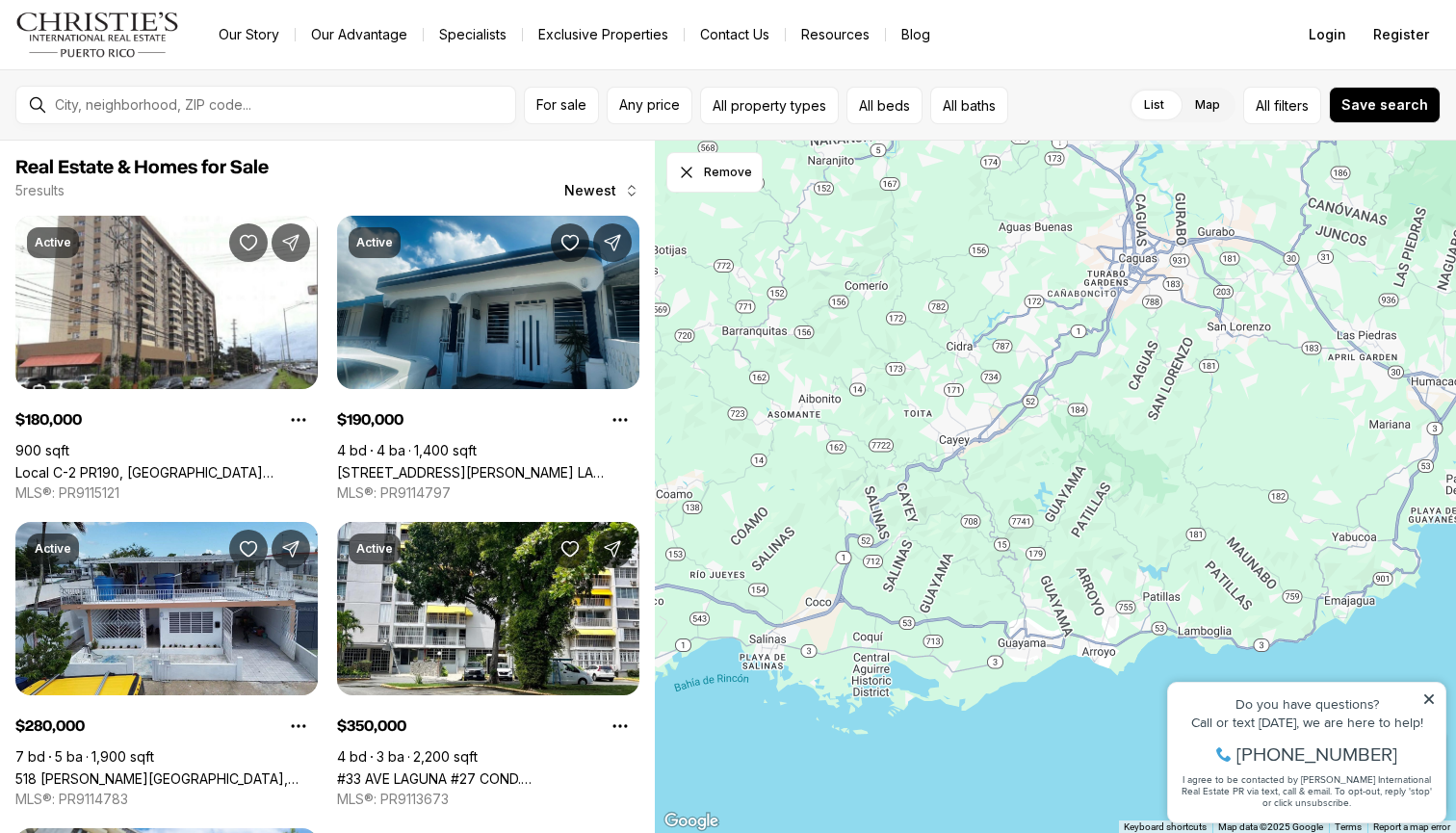
drag, startPoint x: 1168, startPoint y: 575, endPoint x: 1075, endPoint y: 398, distance: 199.9
click at [1075, 398] on div "180K 280K 190K 350K 225K" at bounding box center [1054, 487] width 801 height 693
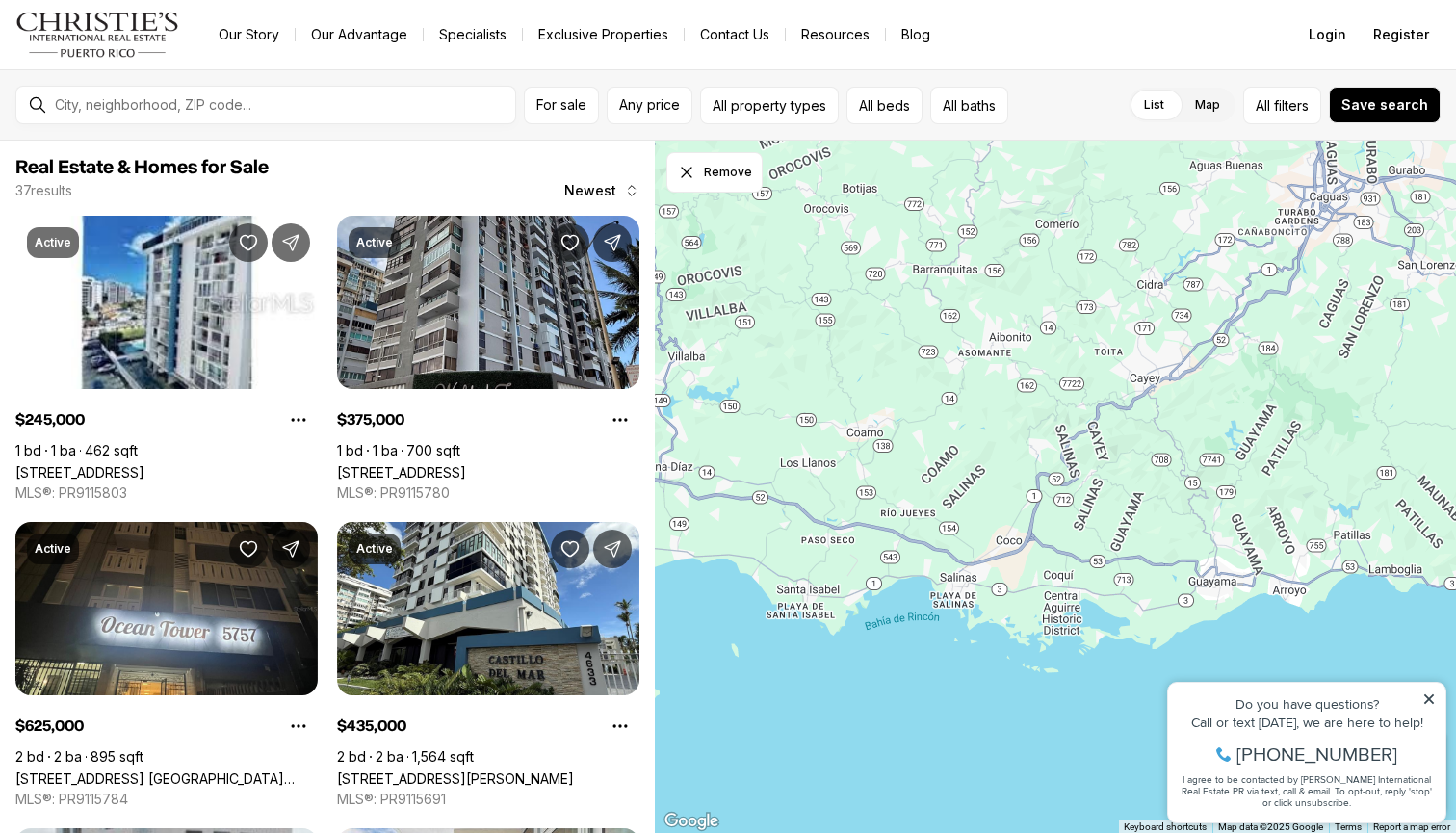
drag, startPoint x: 979, startPoint y: 533, endPoint x: 1180, endPoint y: 477, distance: 208.7
click at [1180, 477] on div at bounding box center [1054, 487] width 801 height 693
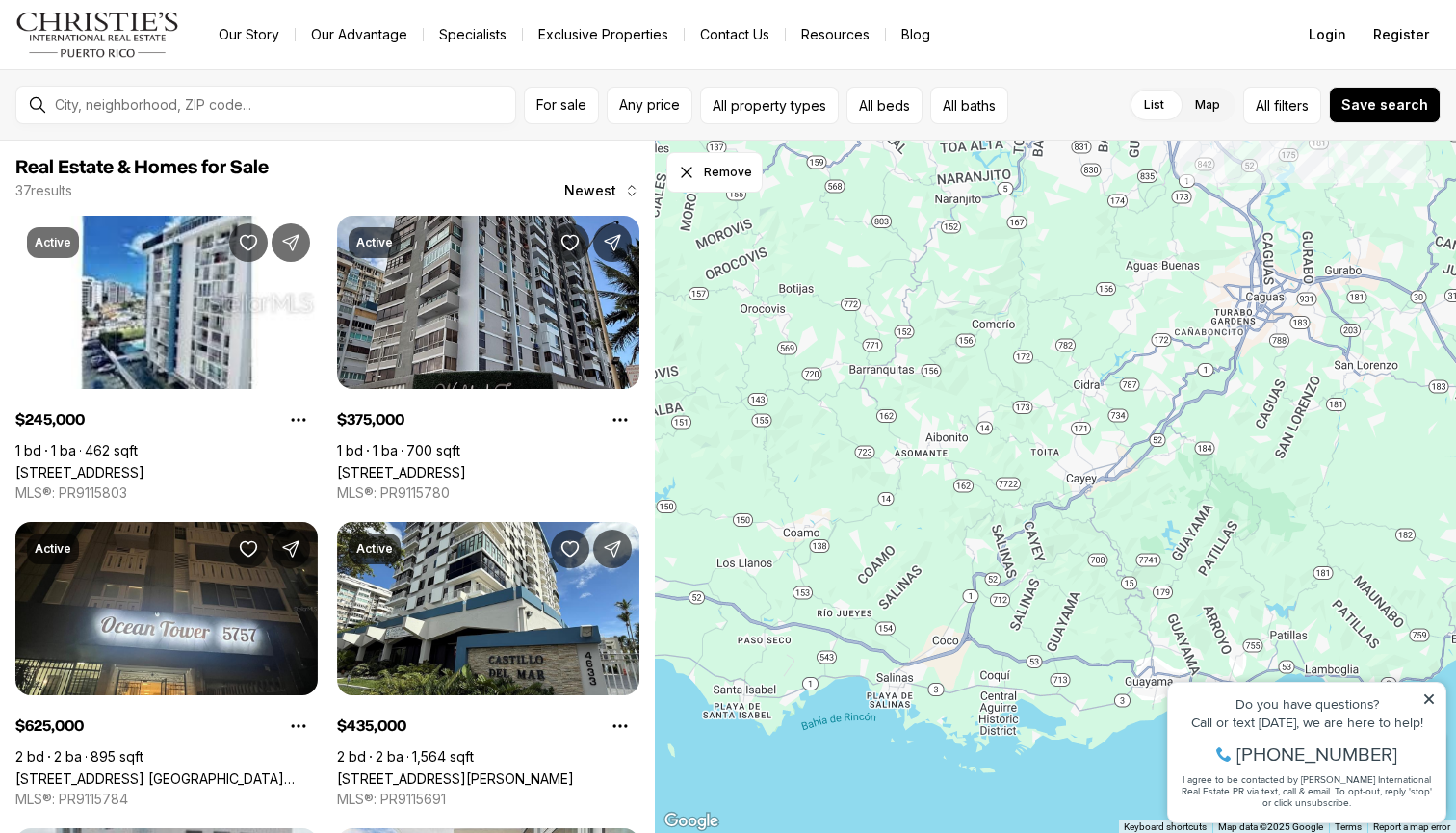
drag, startPoint x: 1147, startPoint y: 425, endPoint x: 1070, endPoint y: 518, distance: 120.7
click at [1071, 519] on div at bounding box center [1054, 487] width 801 height 693
click at [915, 392] on div at bounding box center [1054, 487] width 801 height 693
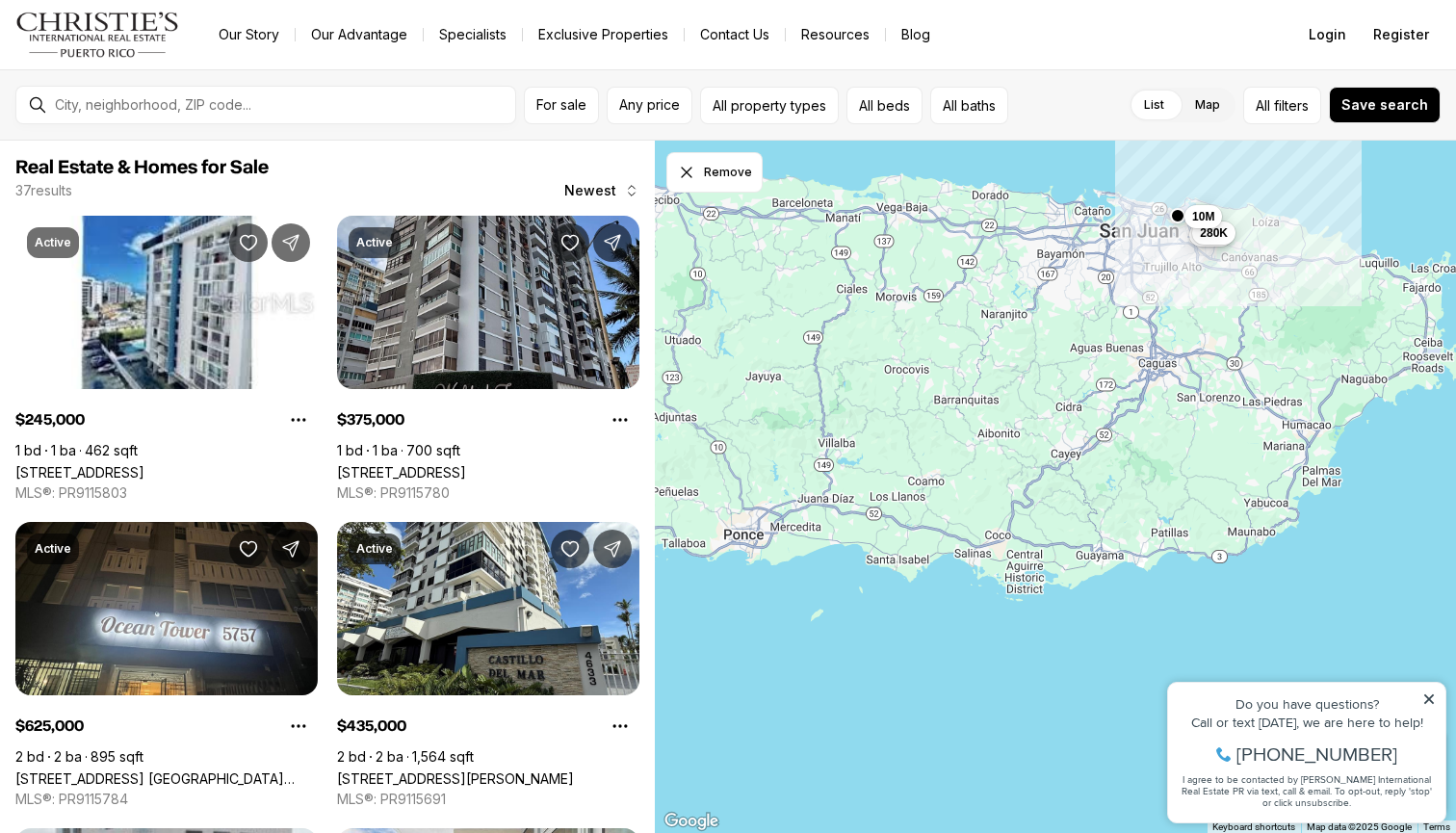
drag, startPoint x: 850, startPoint y: 337, endPoint x: 920, endPoint y: 356, distance: 72.5
click at [920, 356] on div "180K 280K 10M" at bounding box center [1054, 487] width 801 height 693
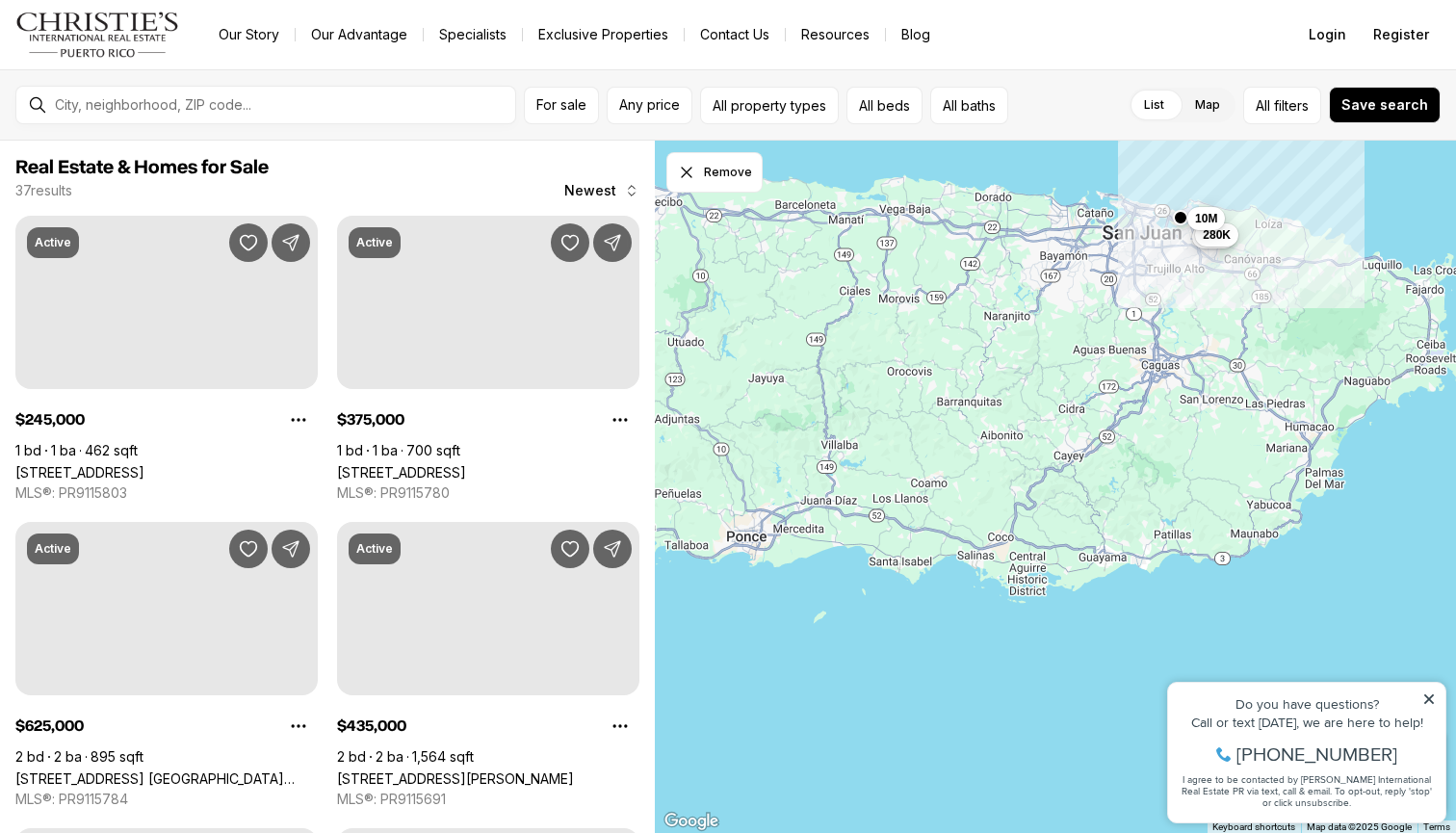
click at [997, 439] on div "180K 280K 10M" at bounding box center [1054, 487] width 801 height 693
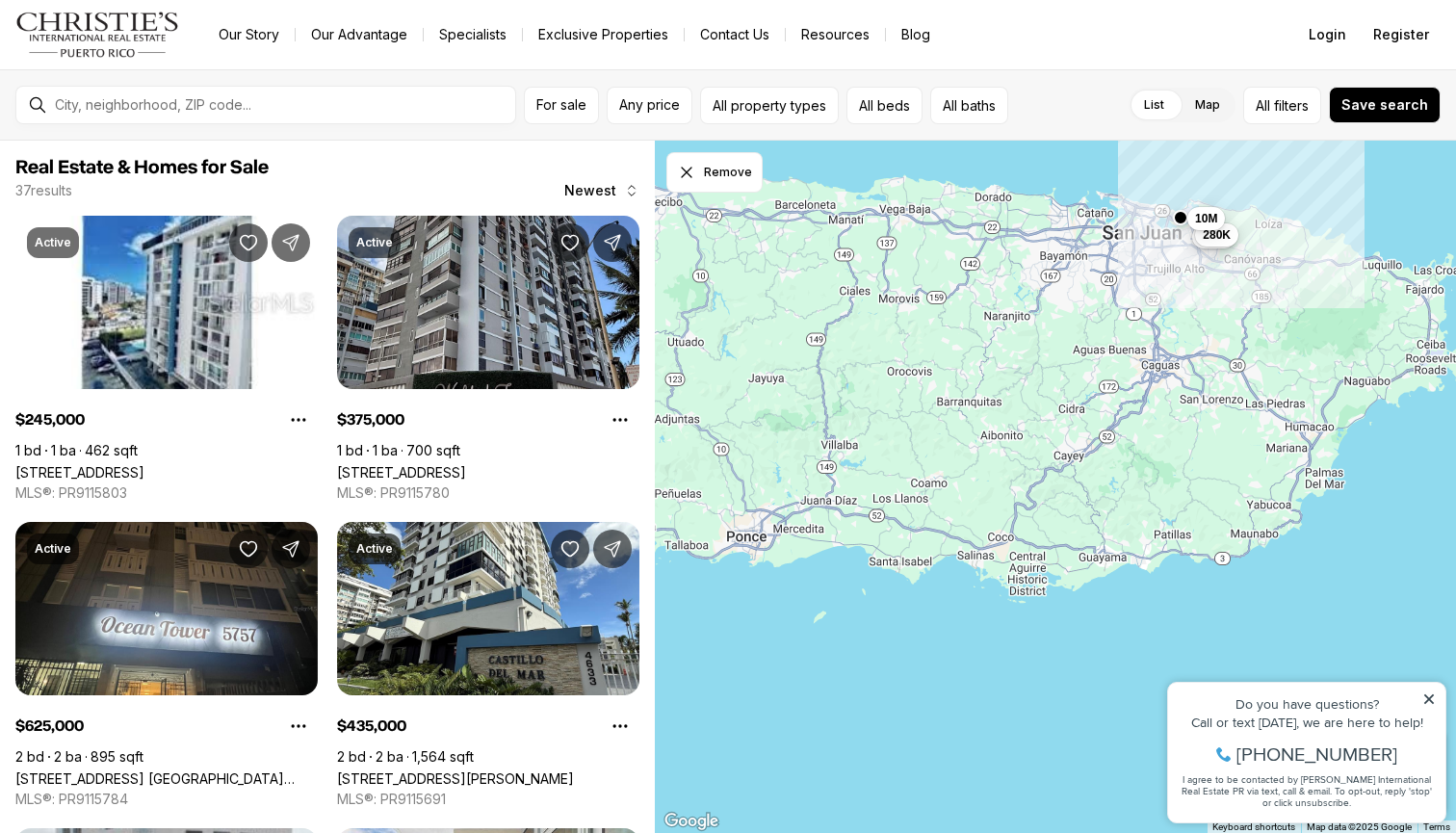
click at [997, 436] on div "180K 280K 10M" at bounding box center [1054, 487] width 801 height 693
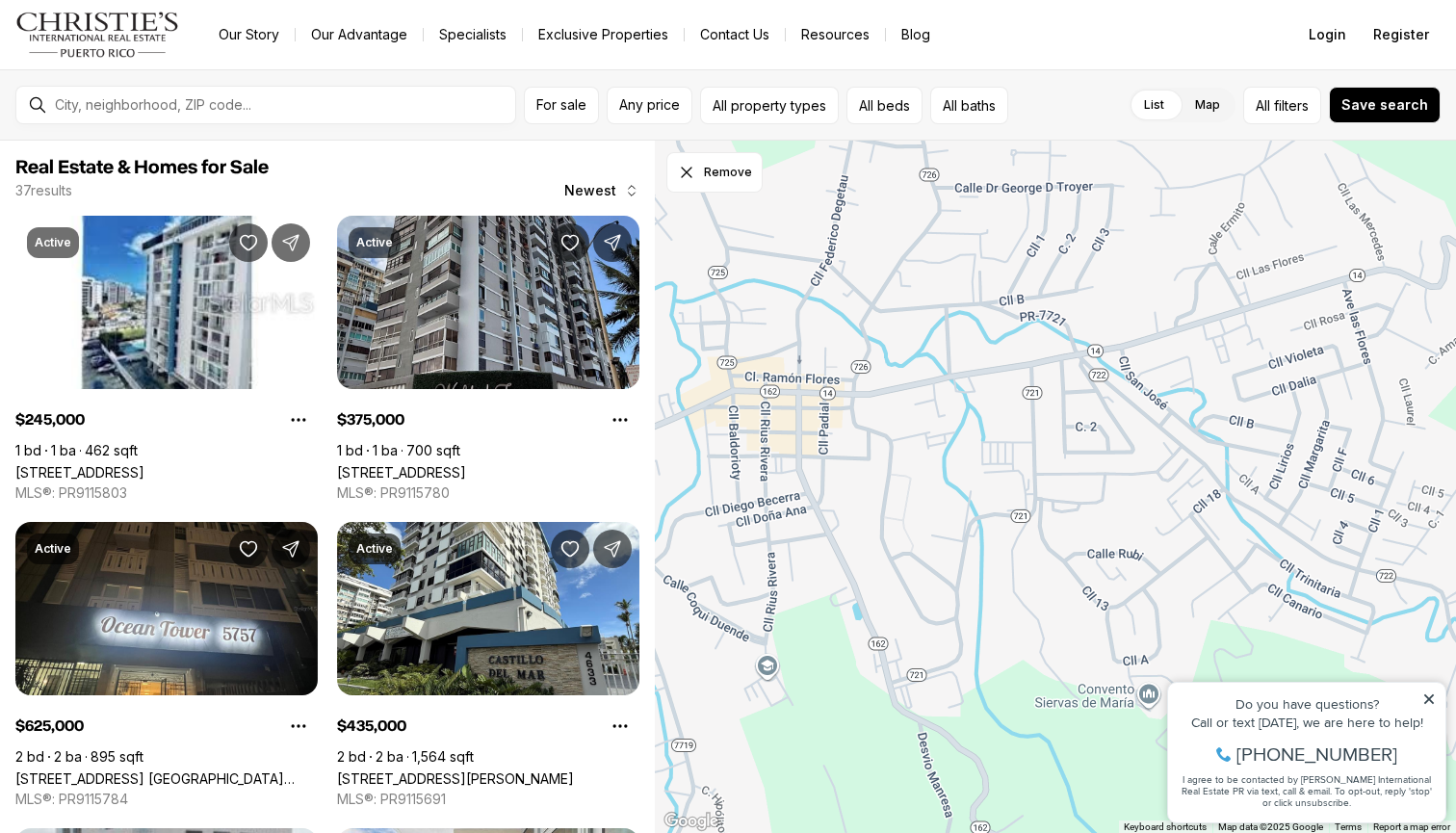
click at [1056, 401] on div at bounding box center [1054, 487] width 801 height 693
